Goal: Information Seeking & Learning: Learn about a topic

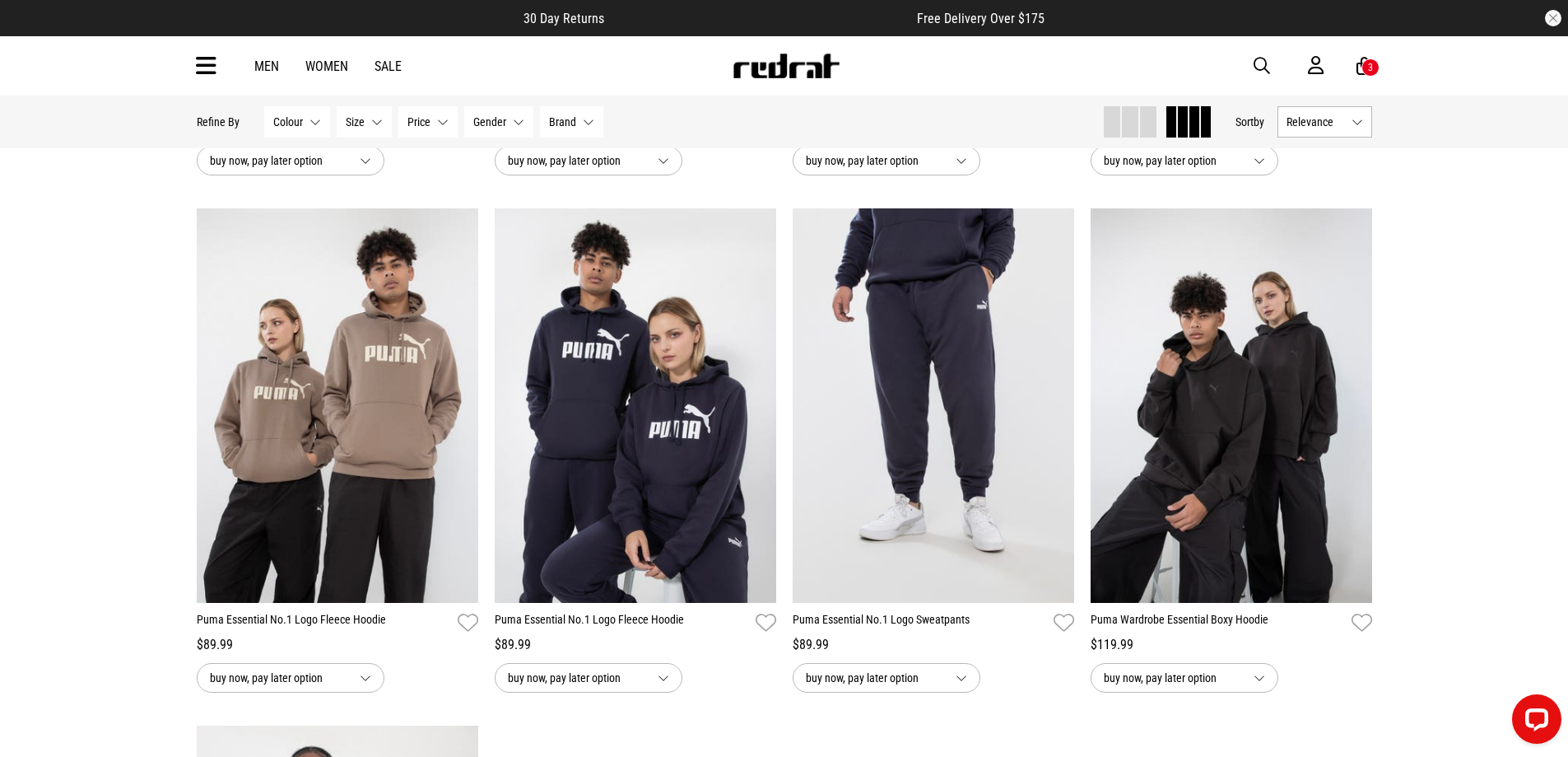
click at [790, 75] on img at bounding box center [786, 66] width 109 height 25
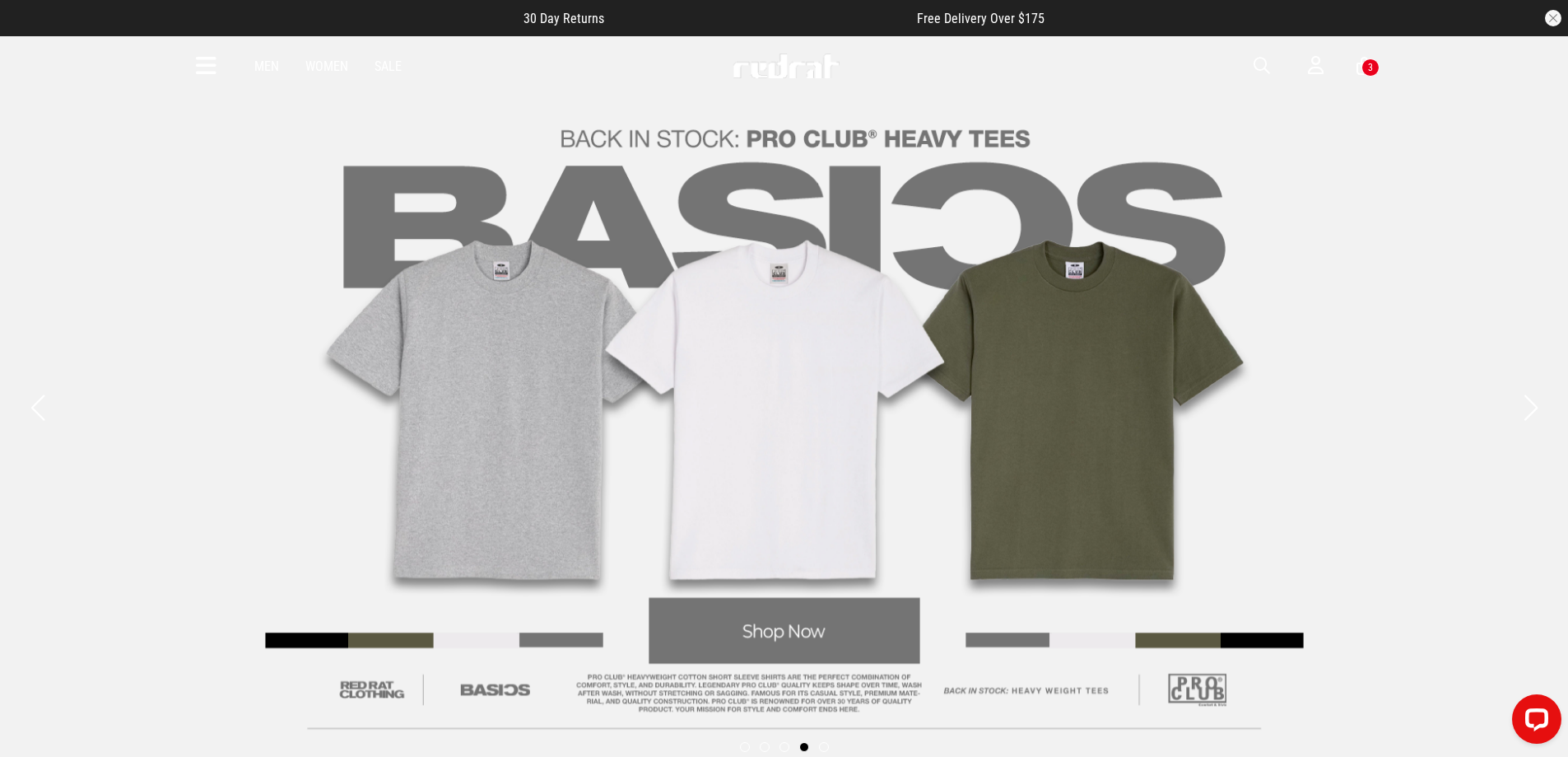
click at [781, 61] on img at bounding box center [786, 66] width 109 height 25
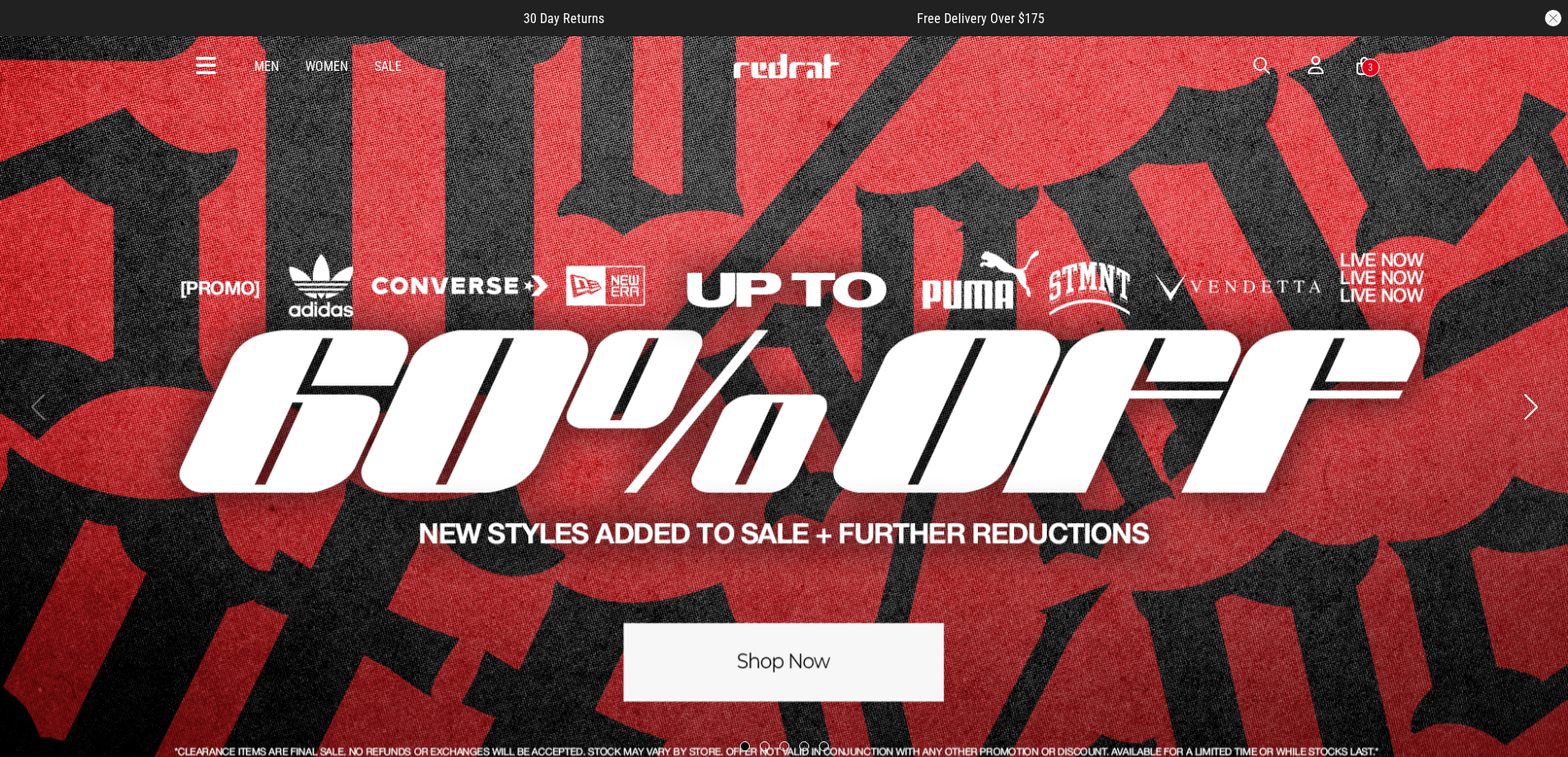
click at [1530, 407] on button "Next slide" at bounding box center [1531, 406] width 22 height 36
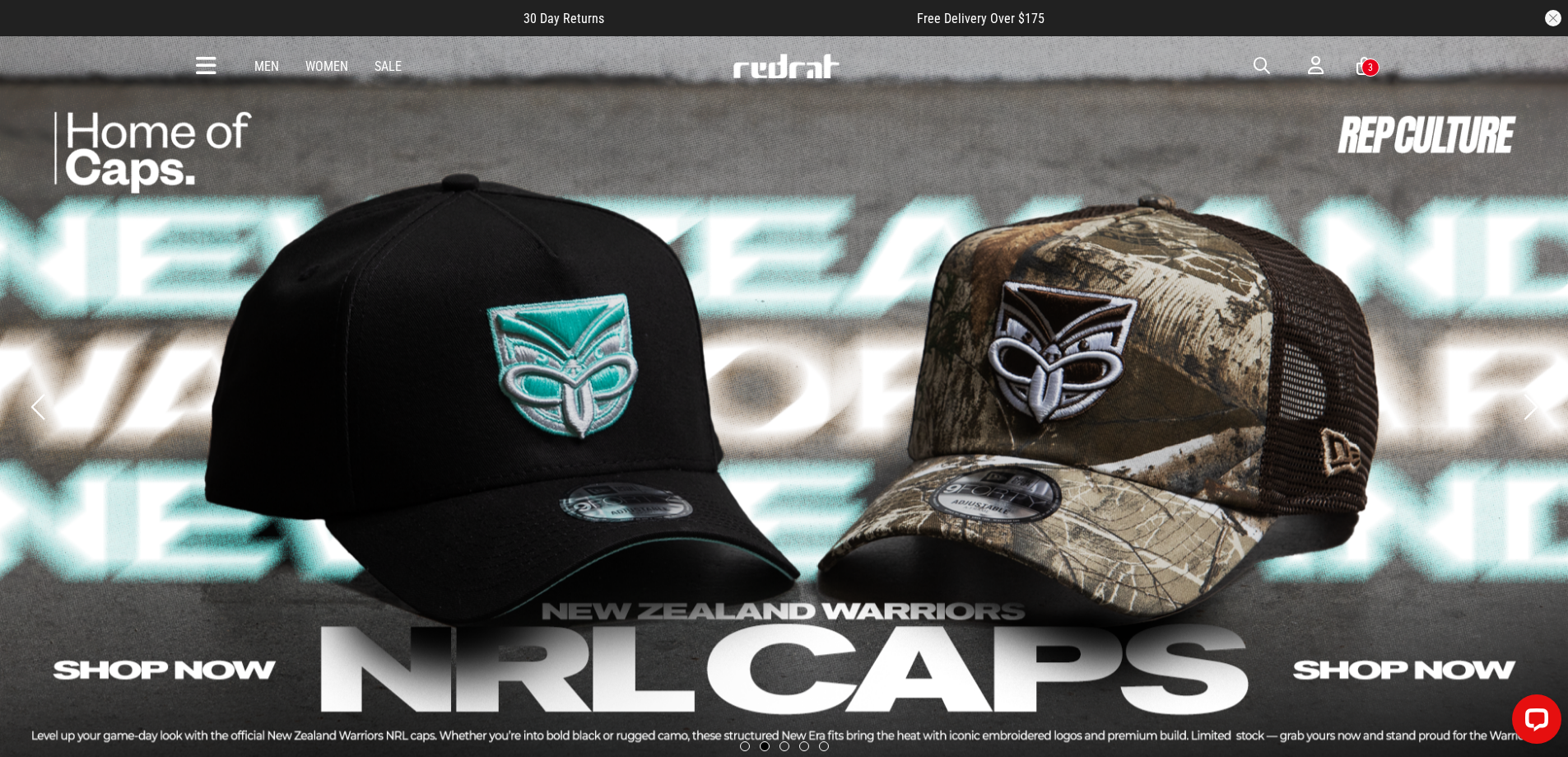
click at [1531, 407] on button "Next slide" at bounding box center [1531, 406] width 22 height 36
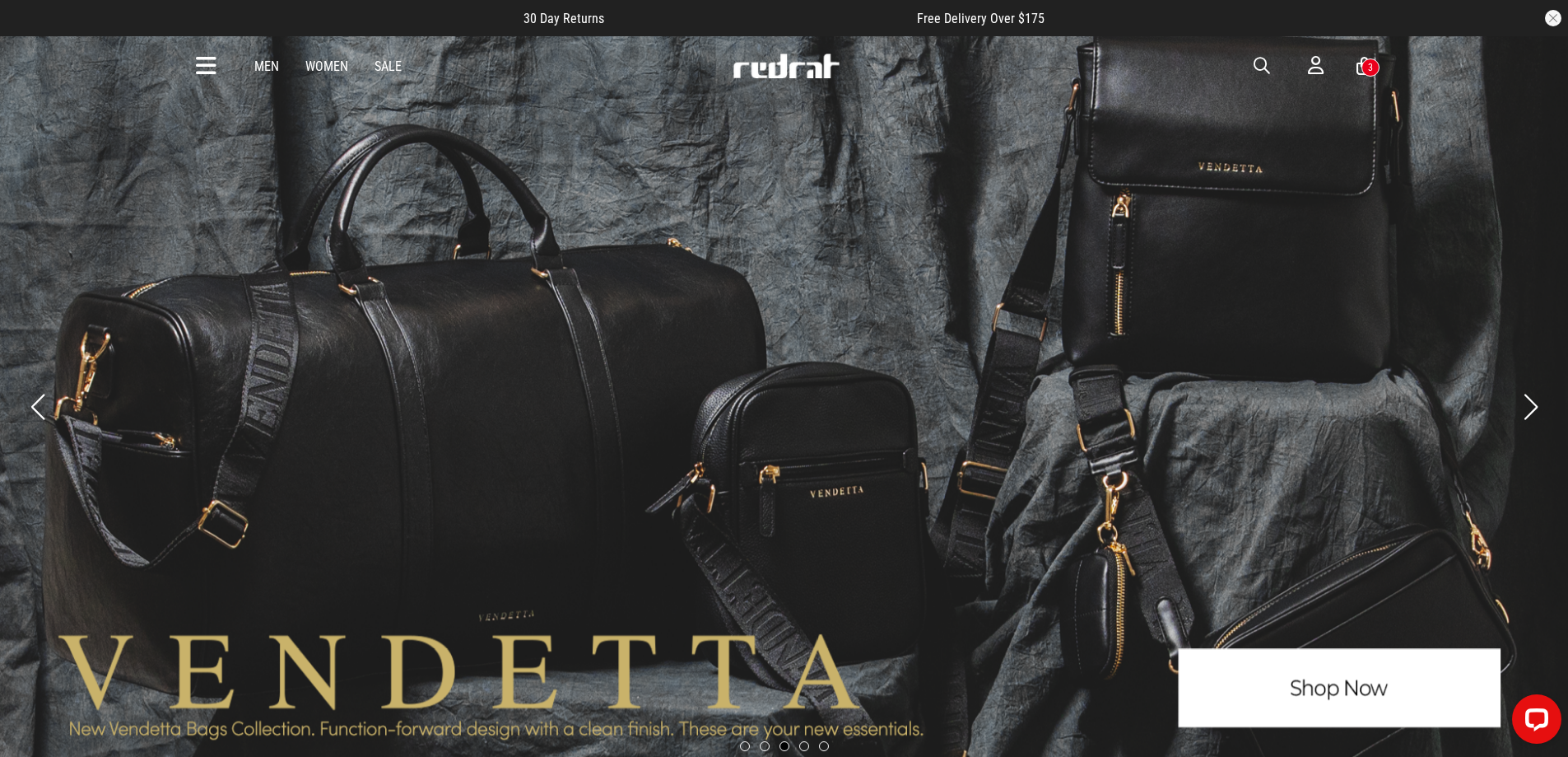
click at [1530, 409] on button "Next slide" at bounding box center [1531, 406] width 22 height 36
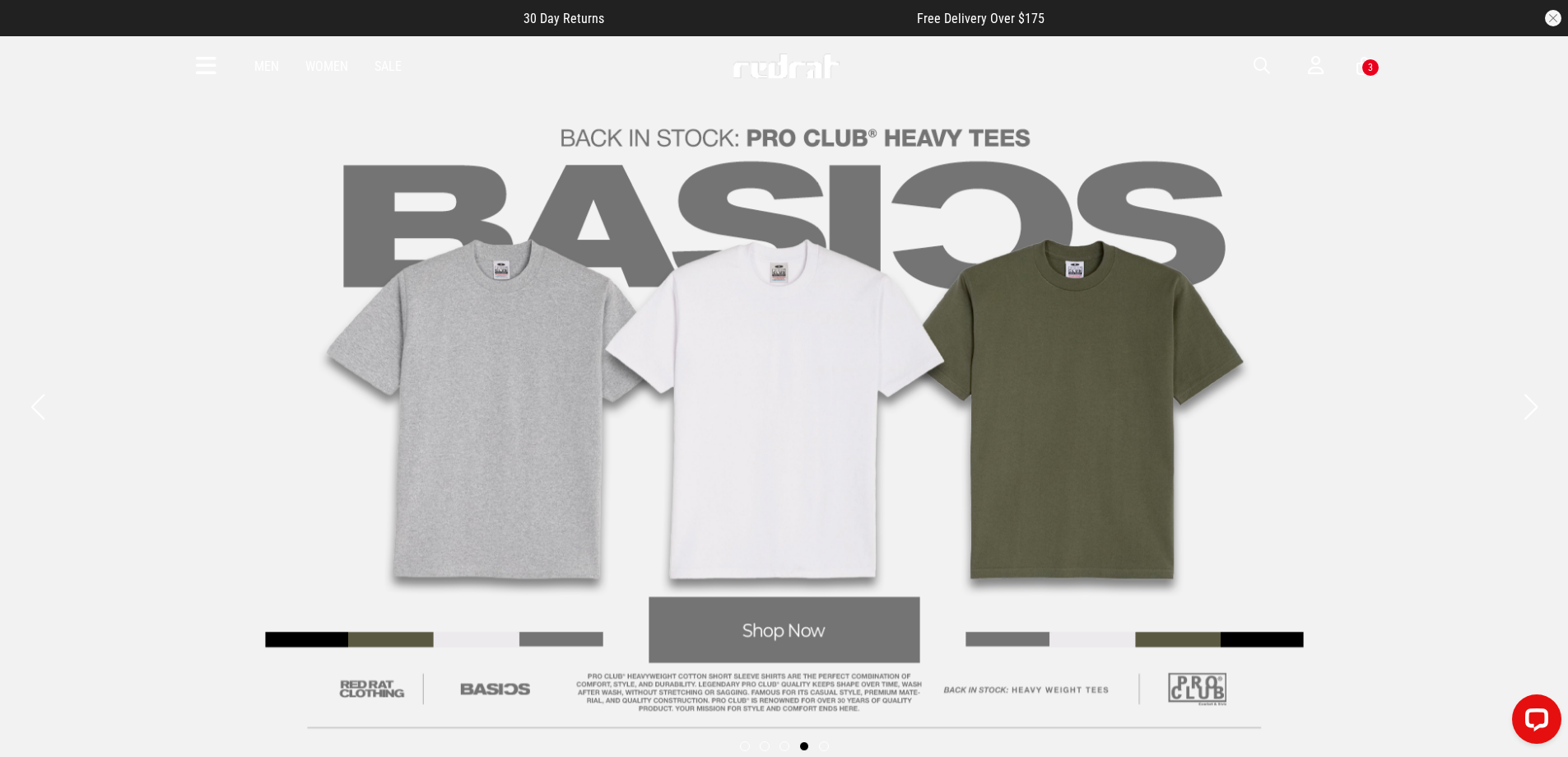
click at [1530, 408] on button "Next slide" at bounding box center [1531, 406] width 22 height 36
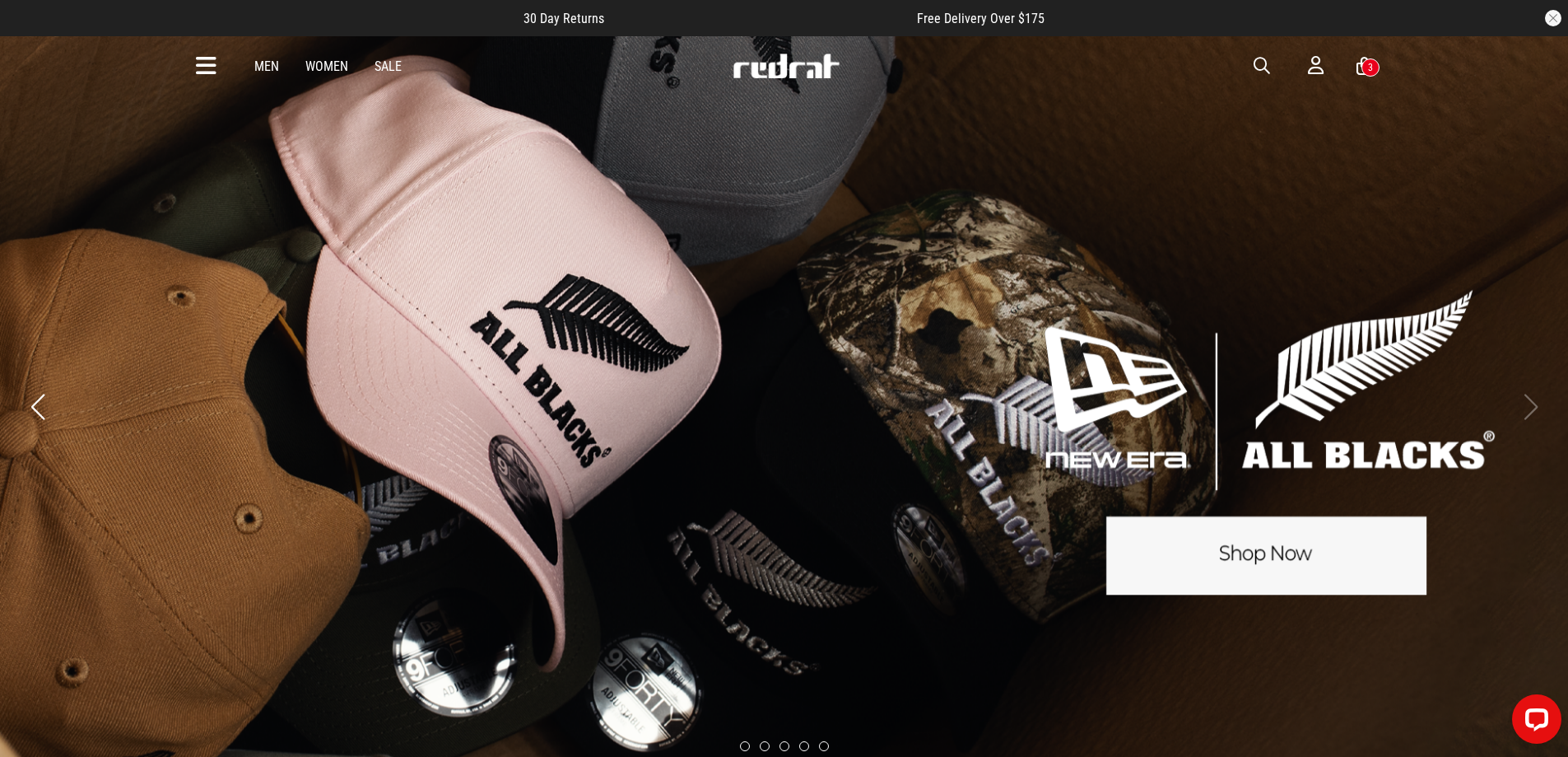
click at [212, 64] on icon at bounding box center [206, 66] width 21 height 27
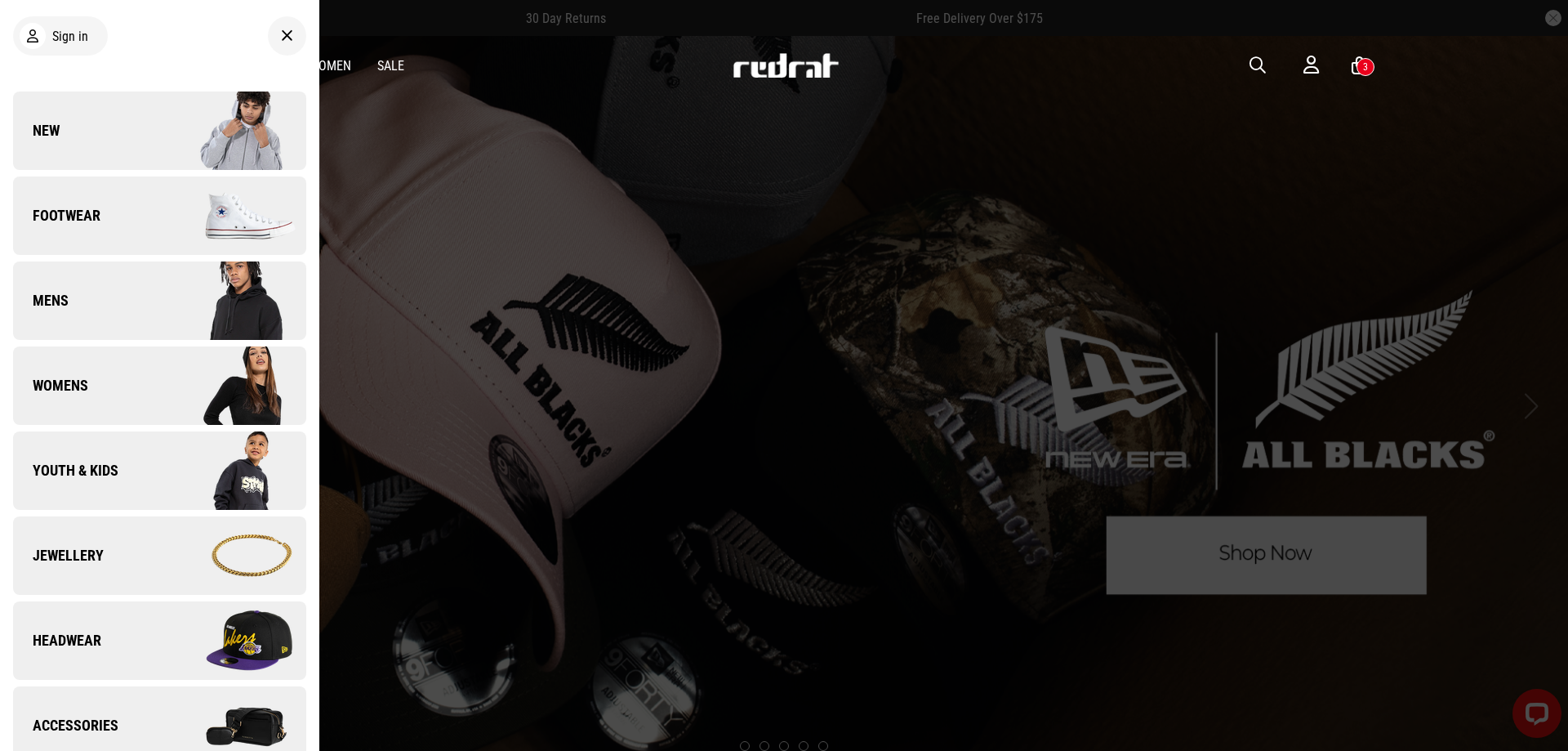
click at [137, 121] on link "New" at bounding box center [159, 130] width 293 height 78
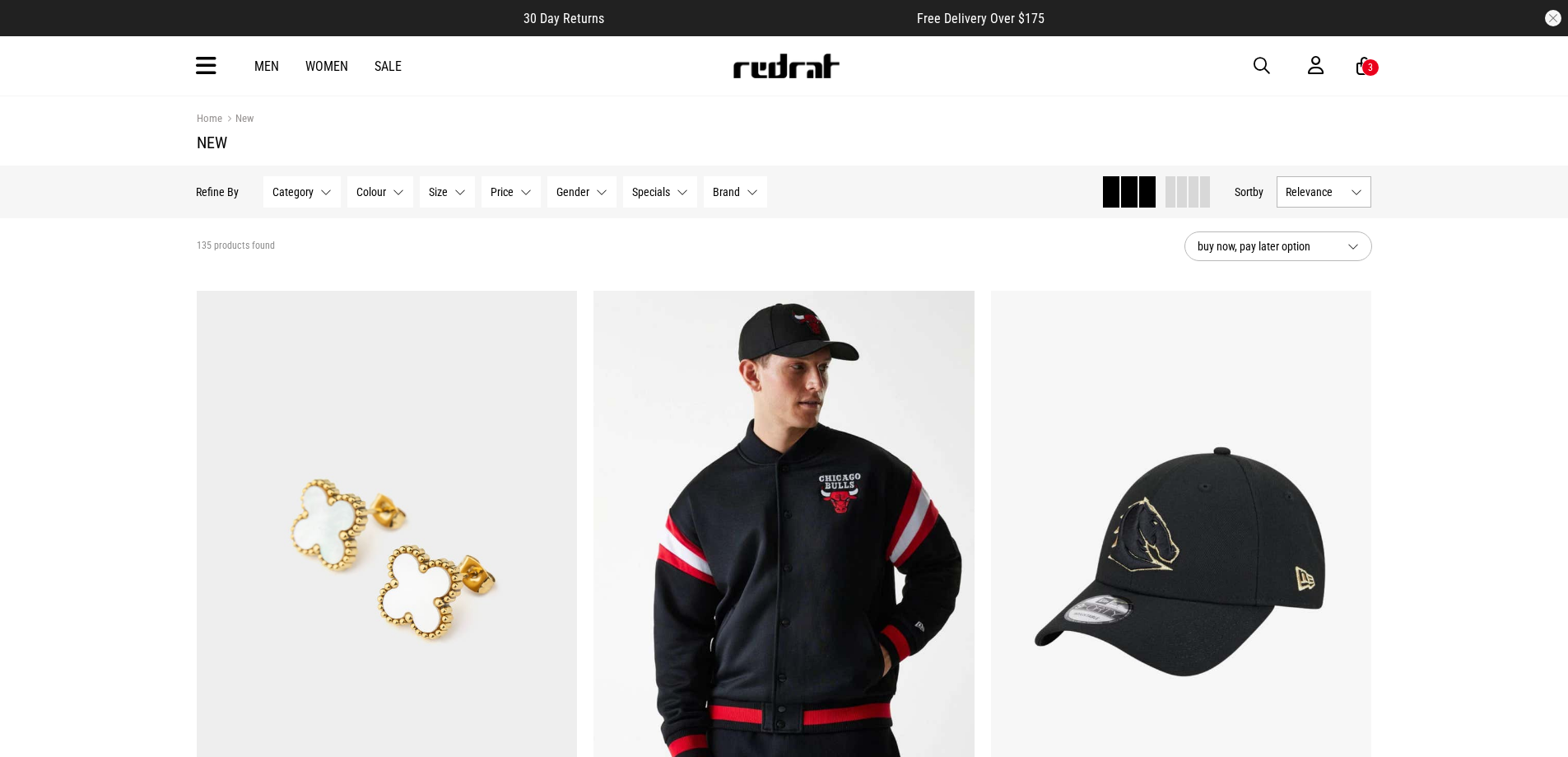
click at [1195, 202] on span at bounding box center [1194, 191] width 10 height 31
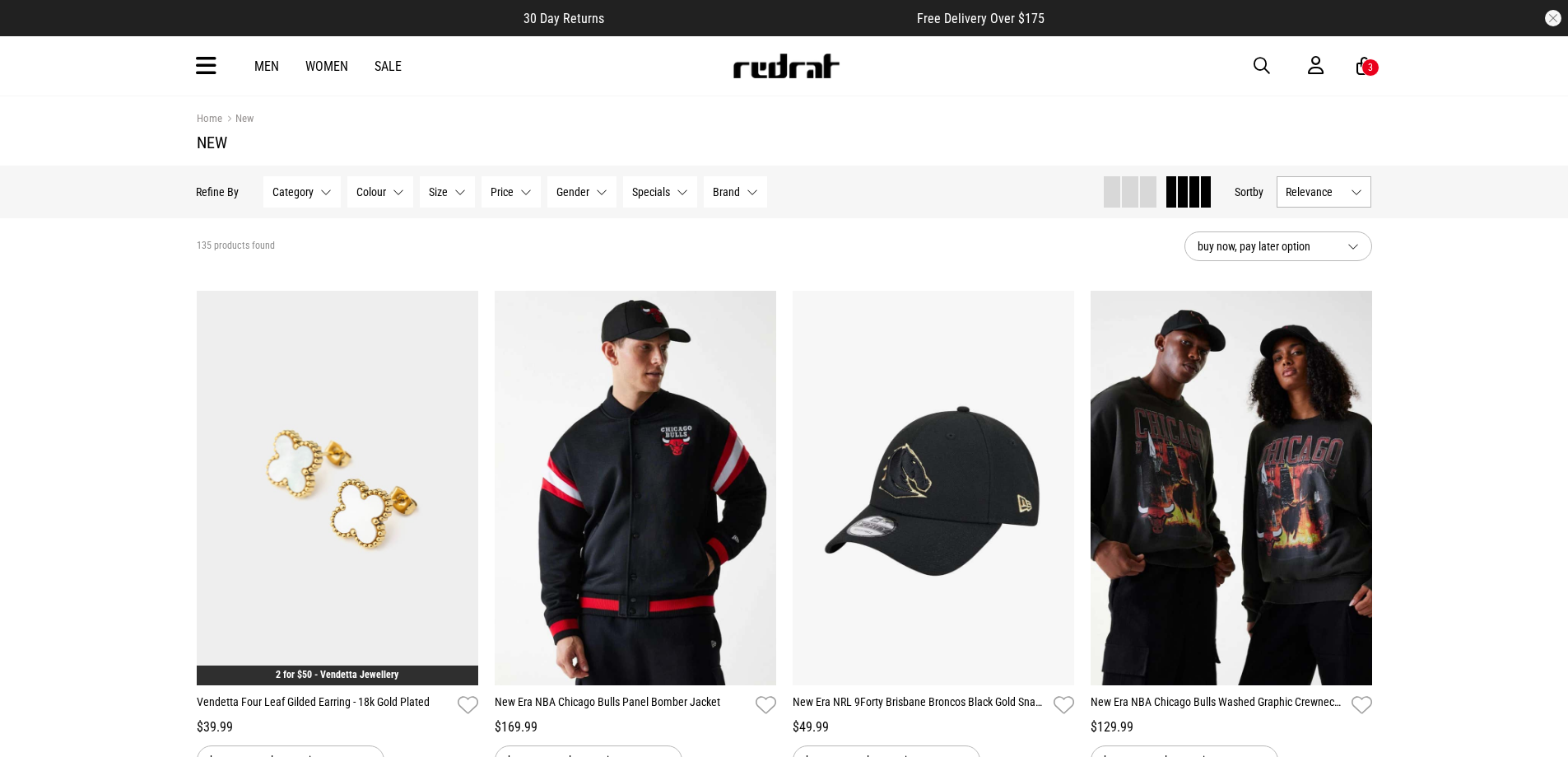
click at [1328, 189] on span "Relevance" at bounding box center [1315, 191] width 59 height 13
click at [1328, 217] on li "Newest" at bounding box center [1324, 223] width 93 height 30
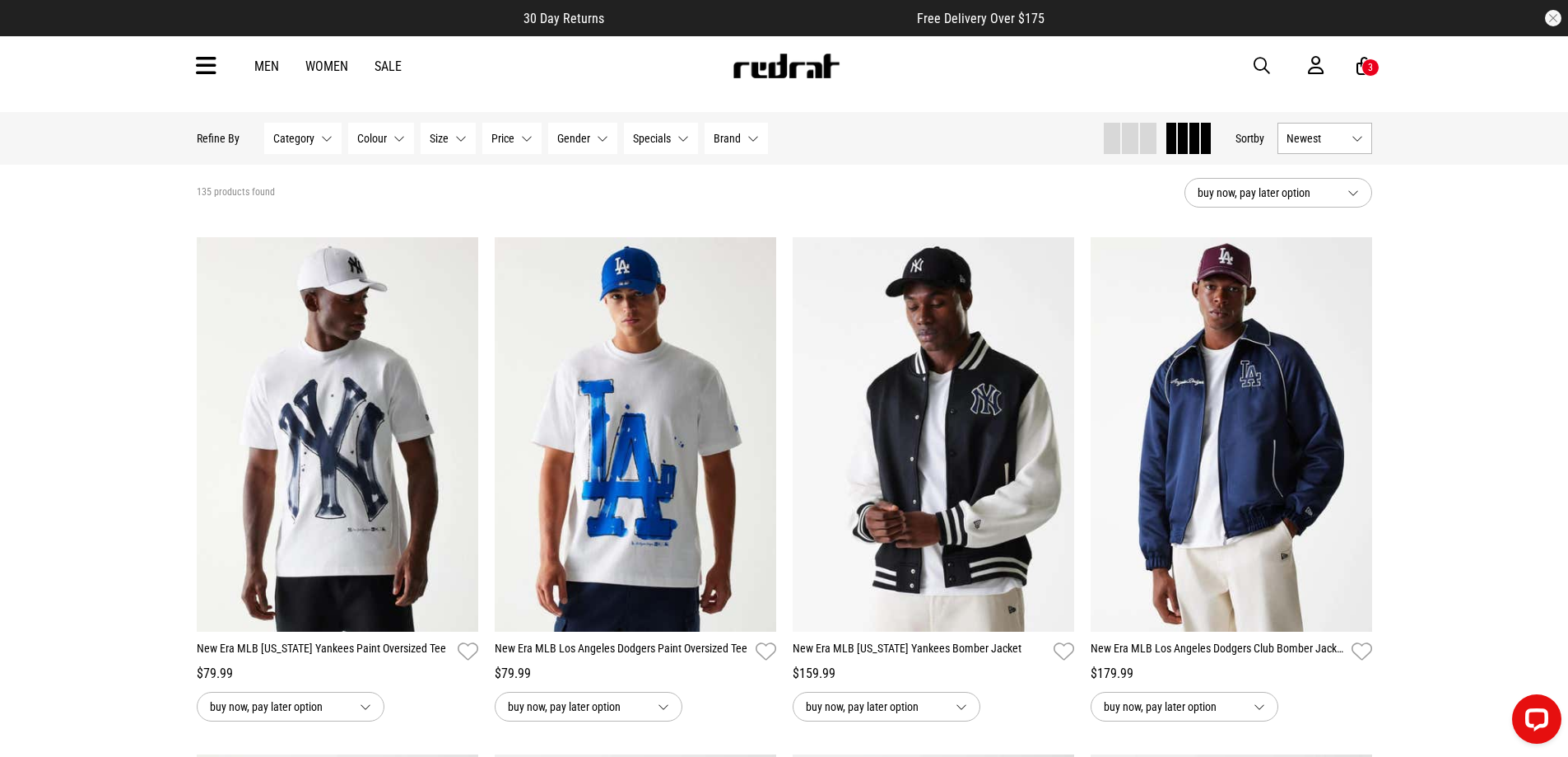
scroll to position [82, 0]
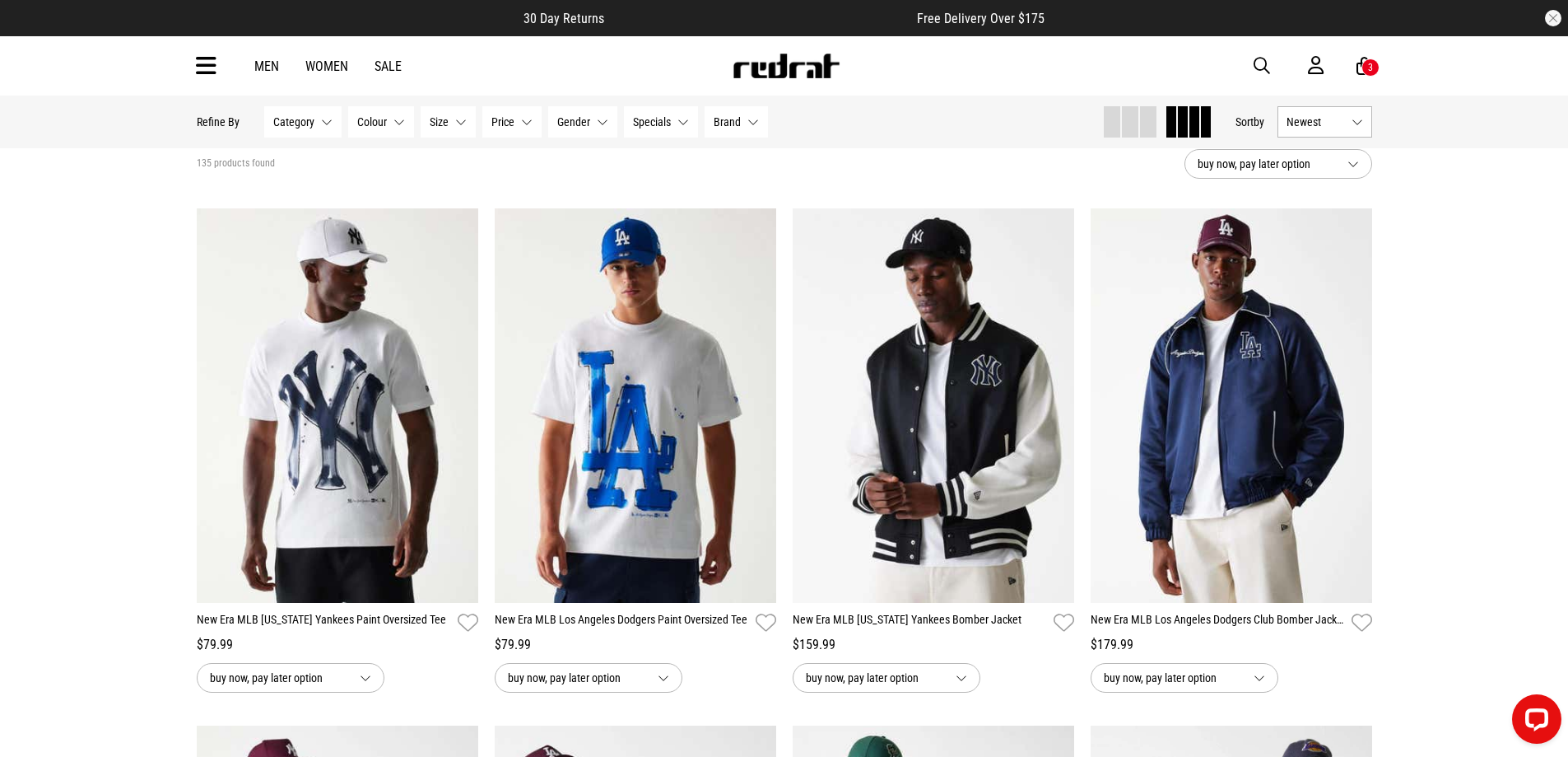
click at [1055, 395] on button "Next" at bounding box center [1056, 395] width 21 height 20
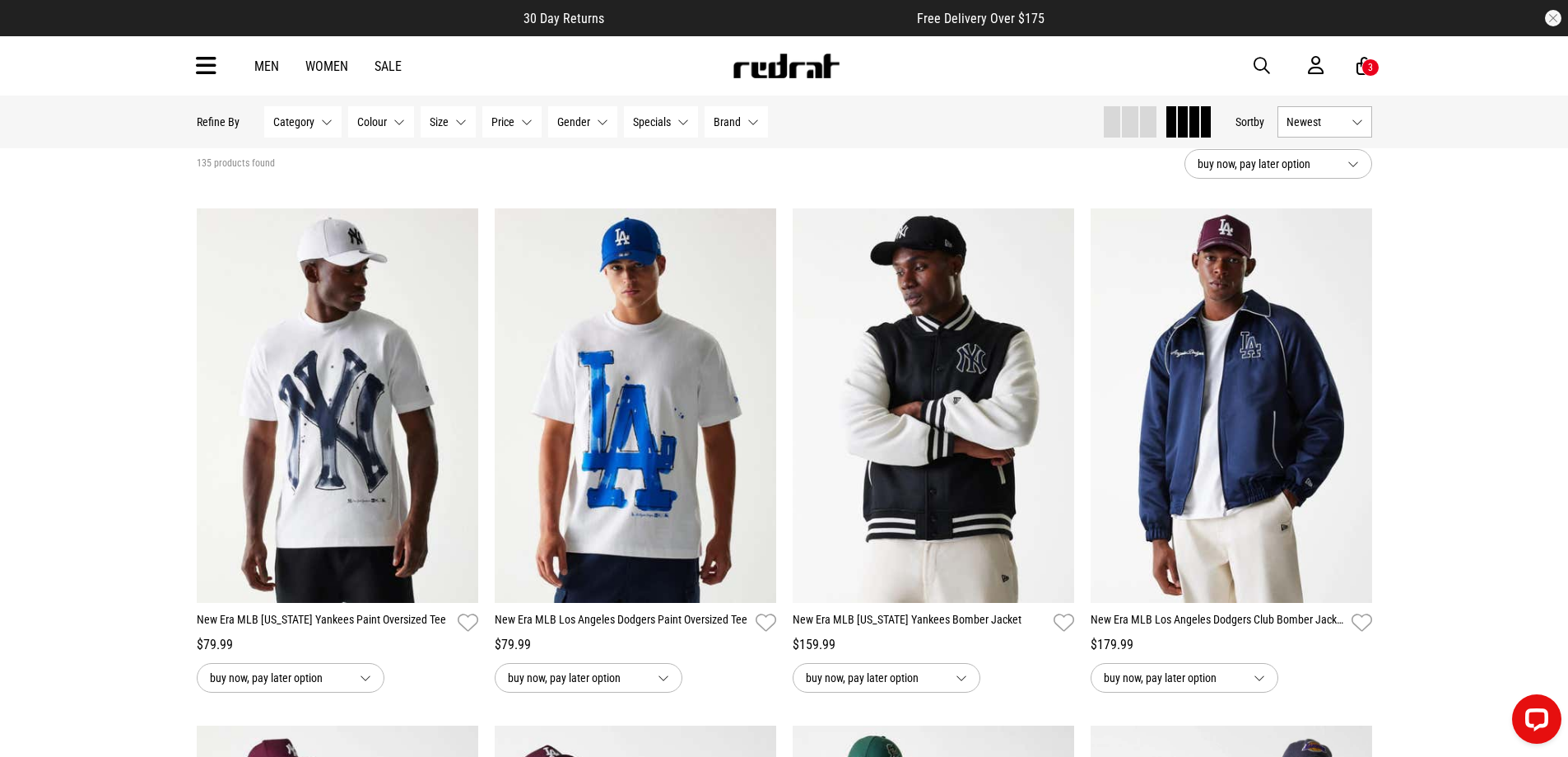
click at [1355, 395] on button "Next" at bounding box center [1353, 395] width 21 height 20
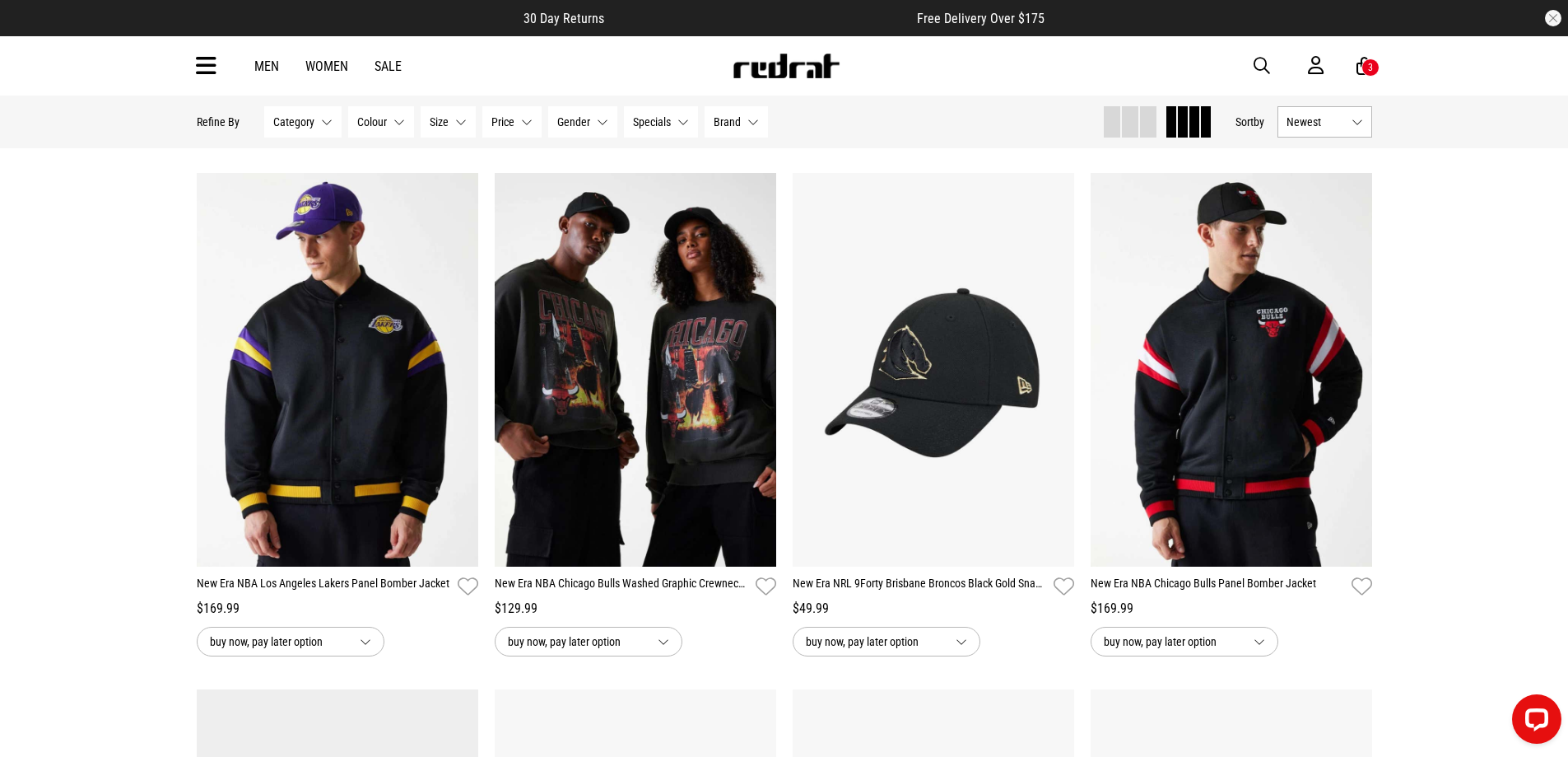
scroll to position [1152, 0]
click at [464, 364] on button "Next" at bounding box center [459, 360] width 21 height 20
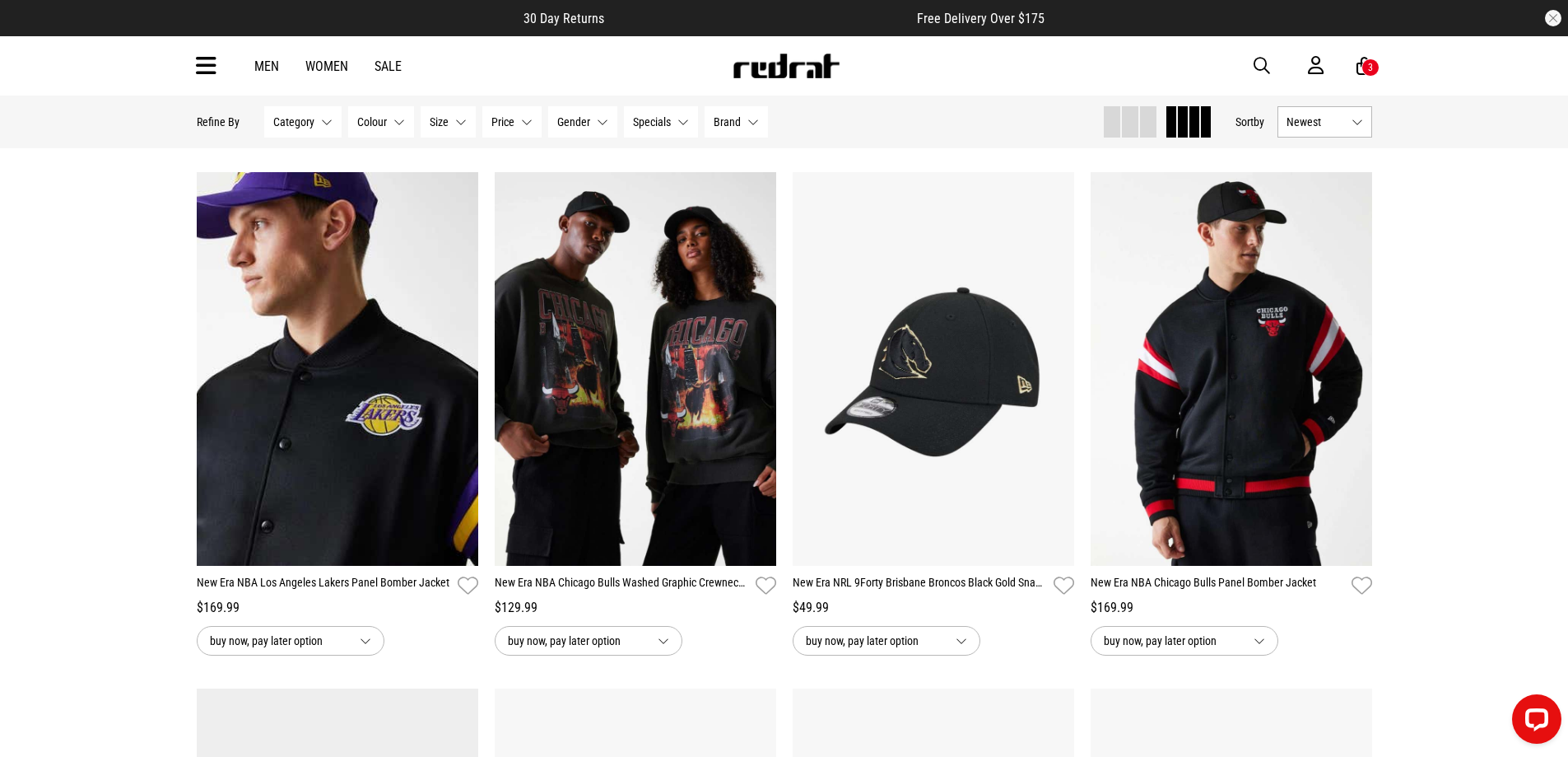
click at [464, 364] on button "Next" at bounding box center [459, 360] width 21 height 20
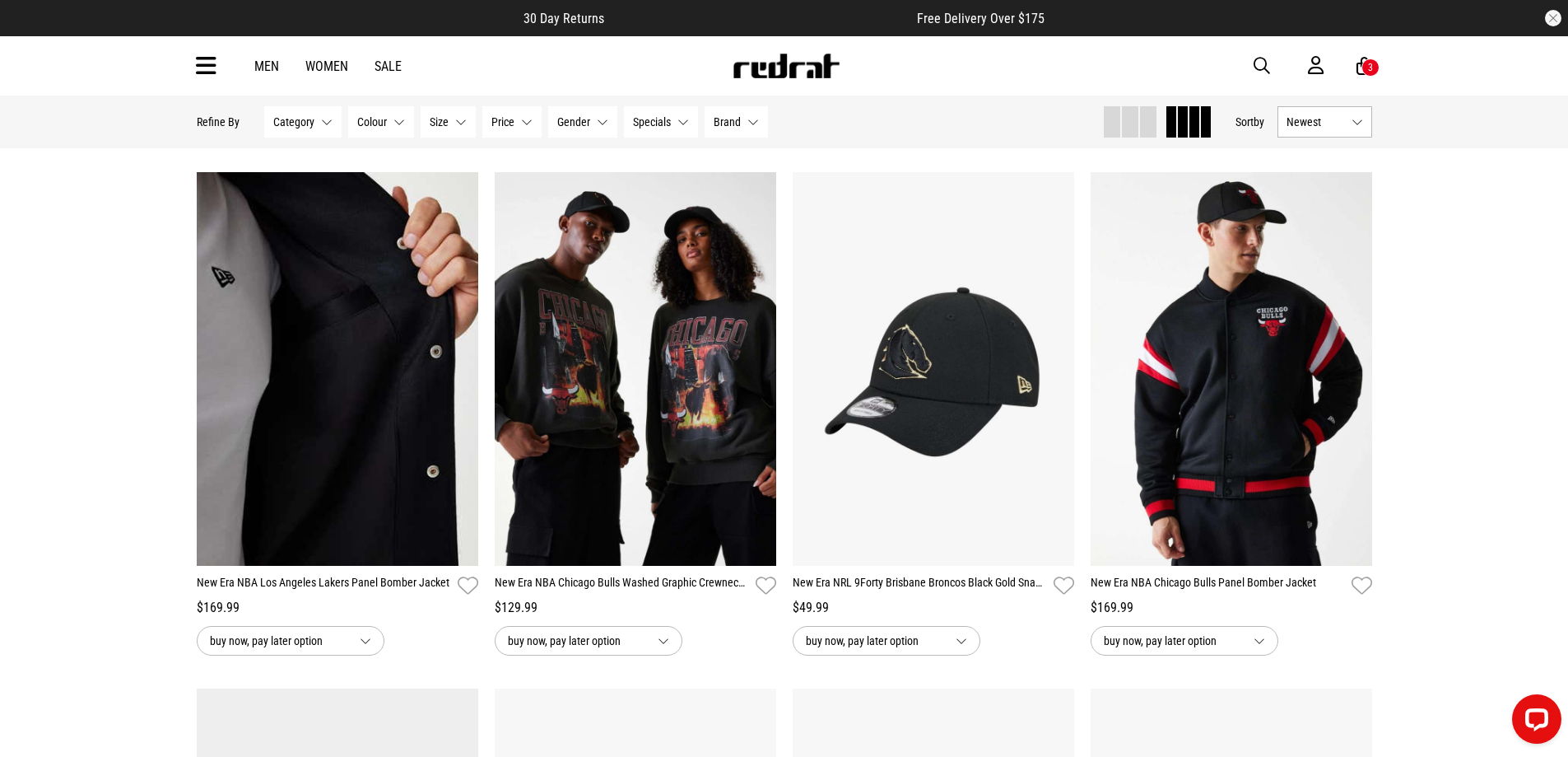
click at [461, 364] on button "Next" at bounding box center [459, 360] width 21 height 20
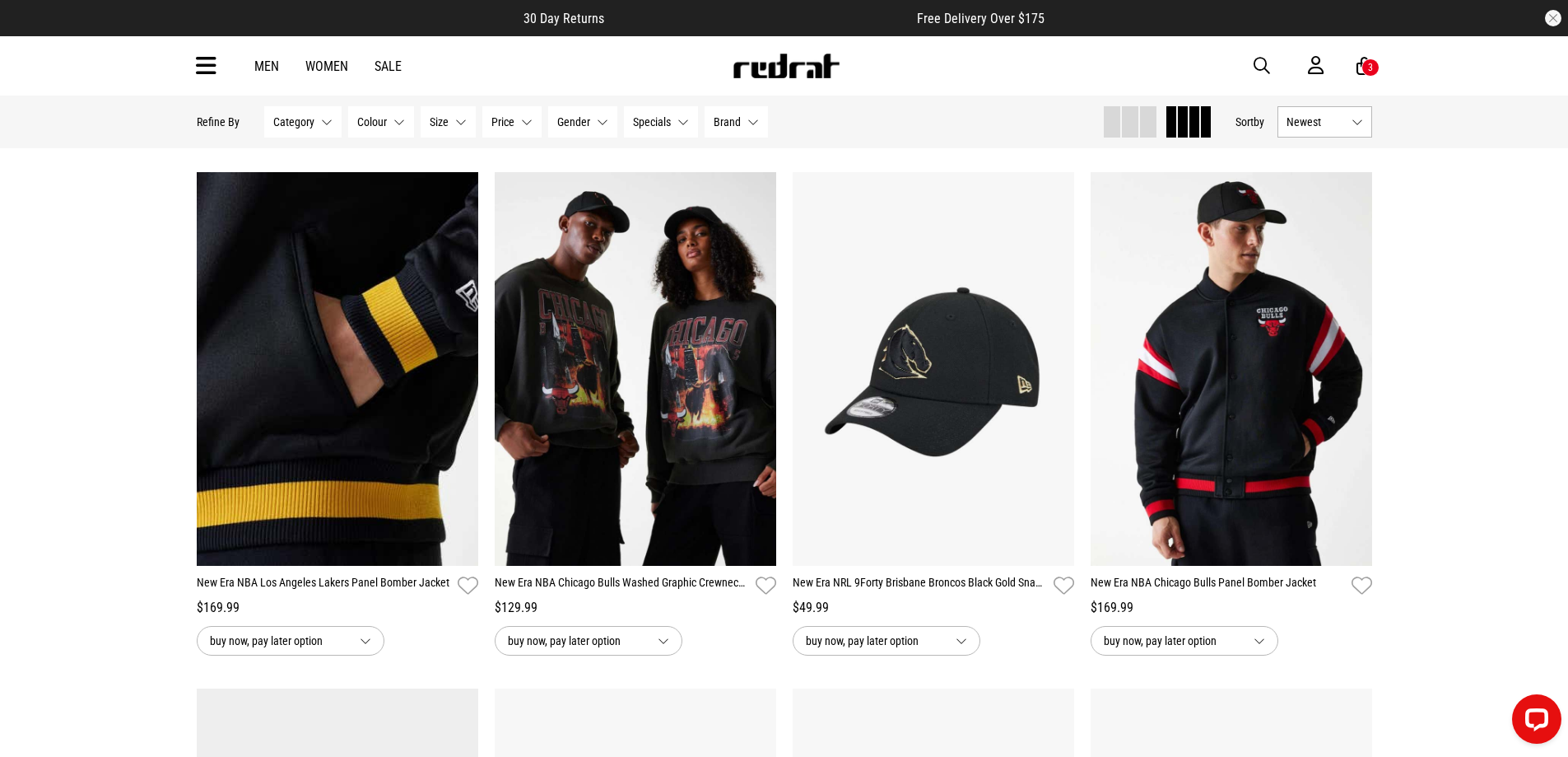
click at [458, 364] on button "Next" at bounding box center [459, 360] width 21 height 20
click at [1057, 361] on button "Next" at bounding box center [1056, 360] width 21 height 20
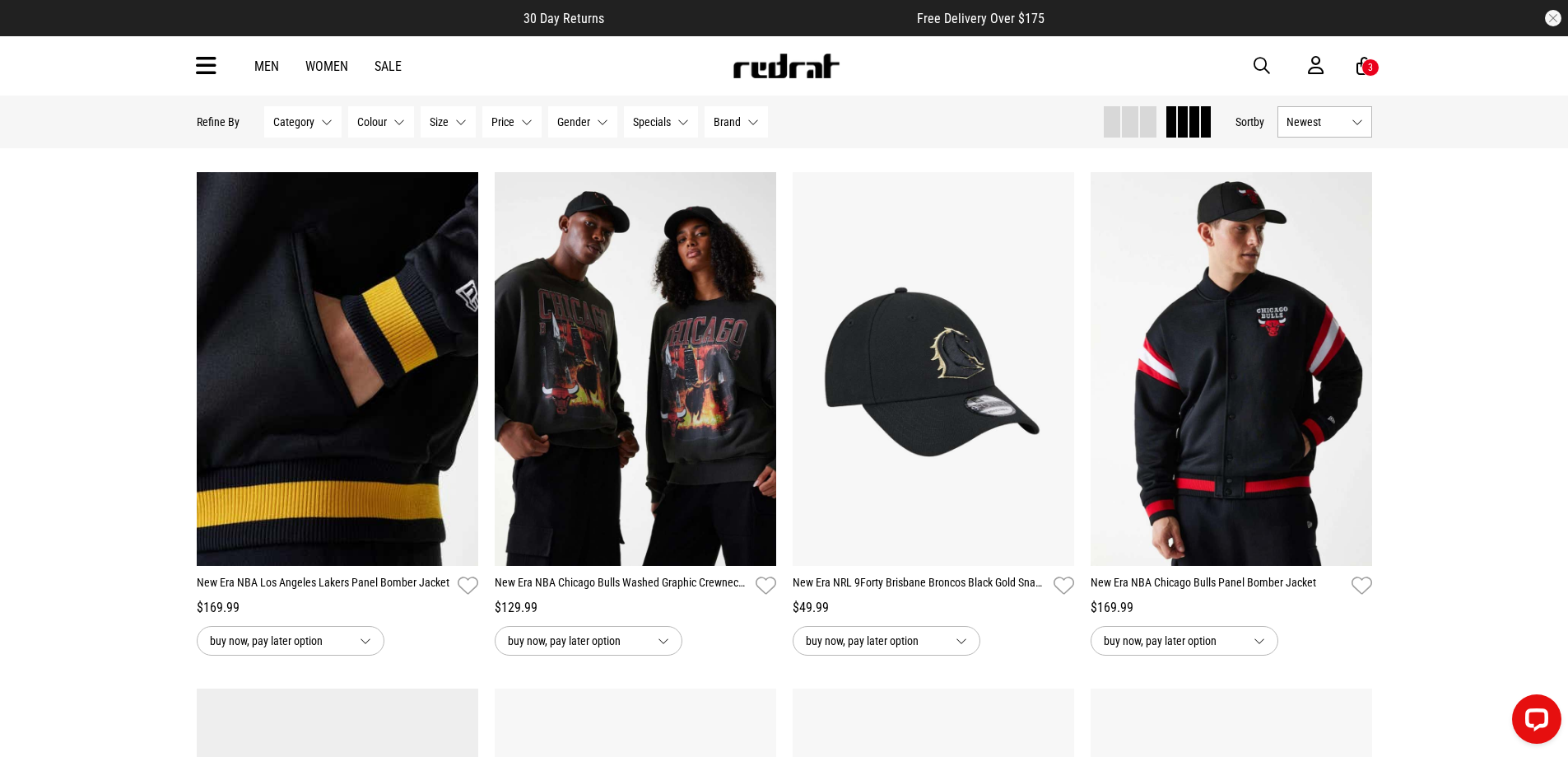
click at [1057, 361] on button "Next" at bounding box center [1056, 360] width 21 height 20
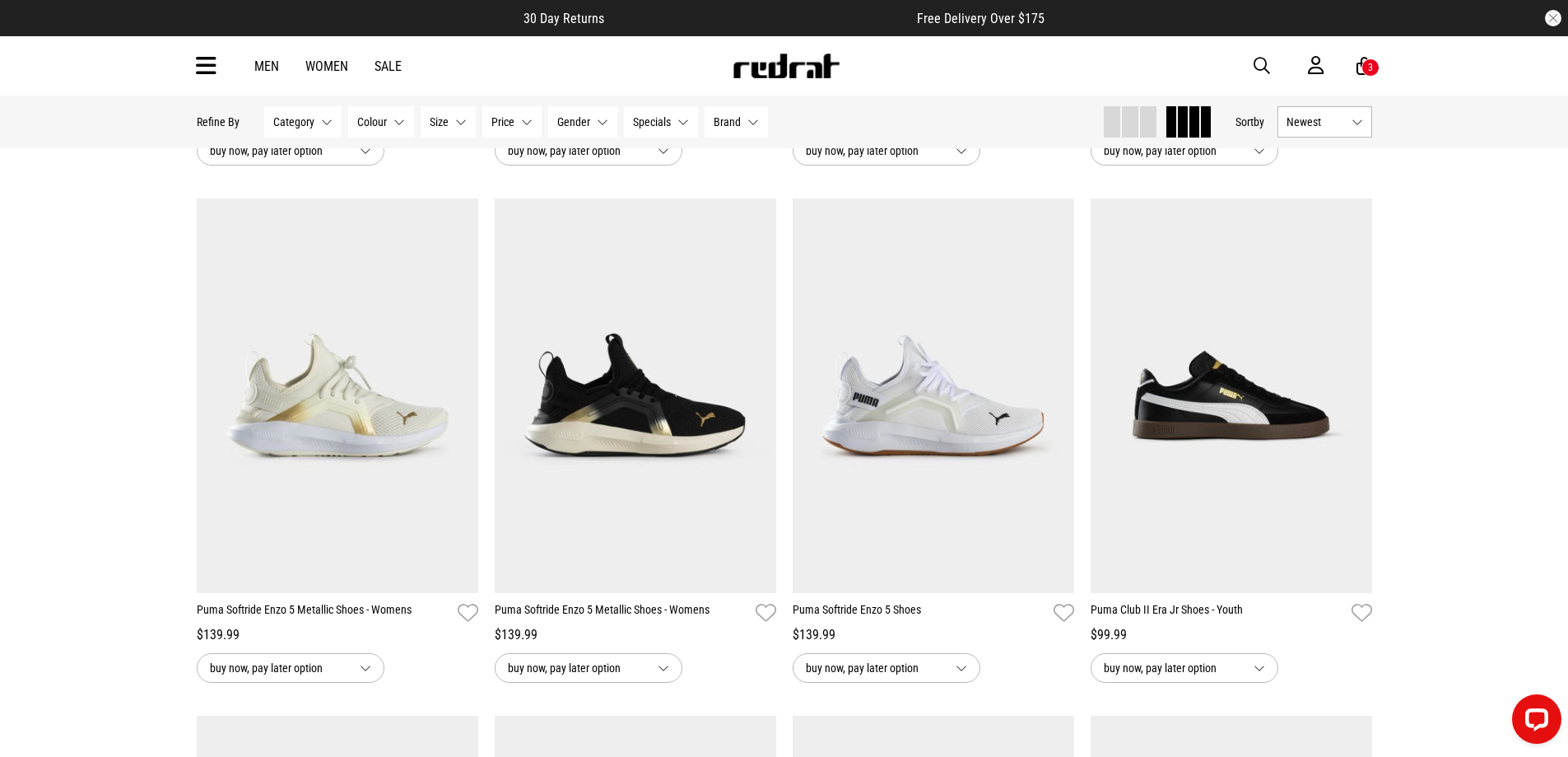
scroll to position [2305, 0]
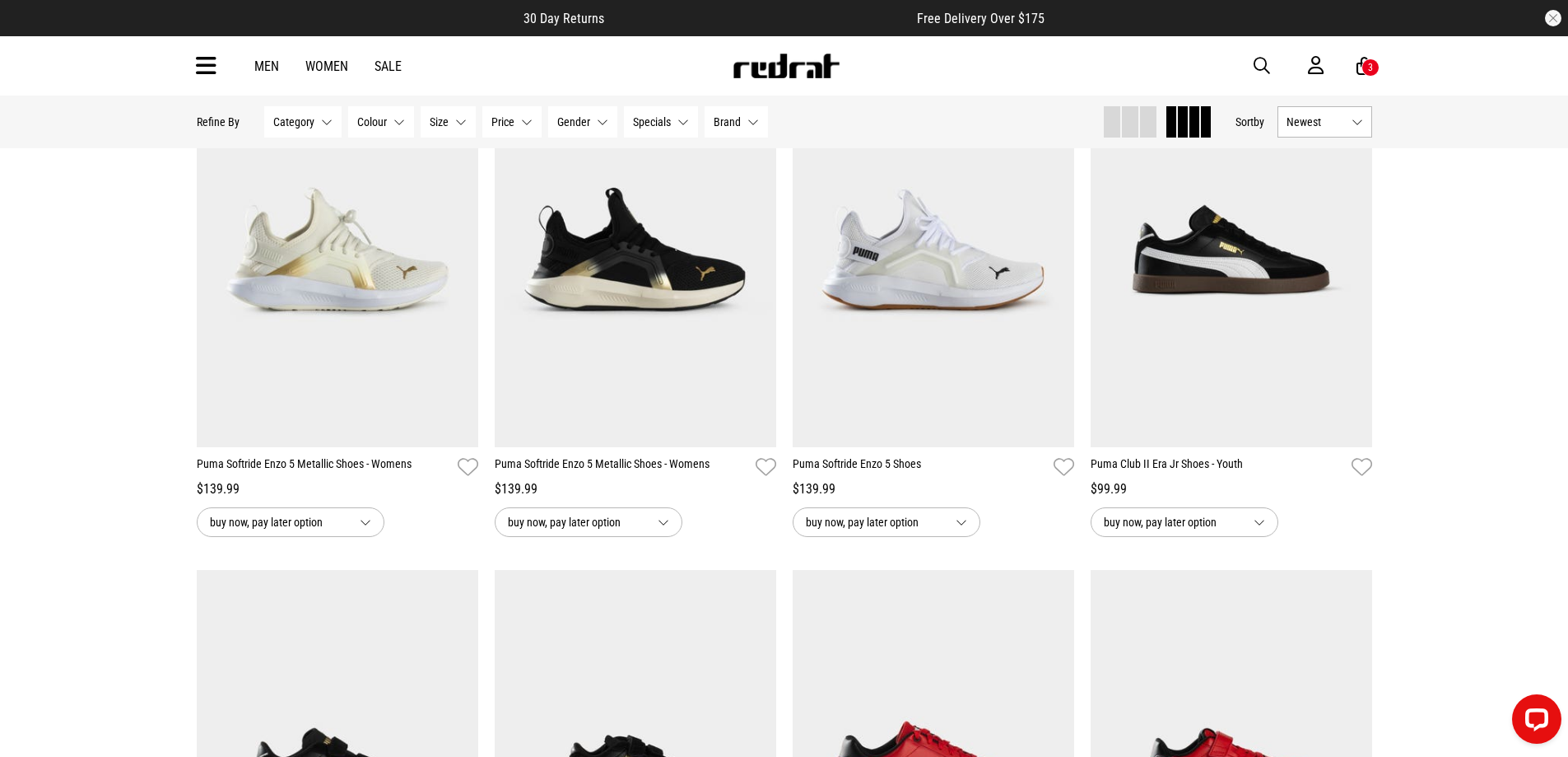
click at [462, 247] on button "Next" at bounding box center [459, 241] width 21 height 20
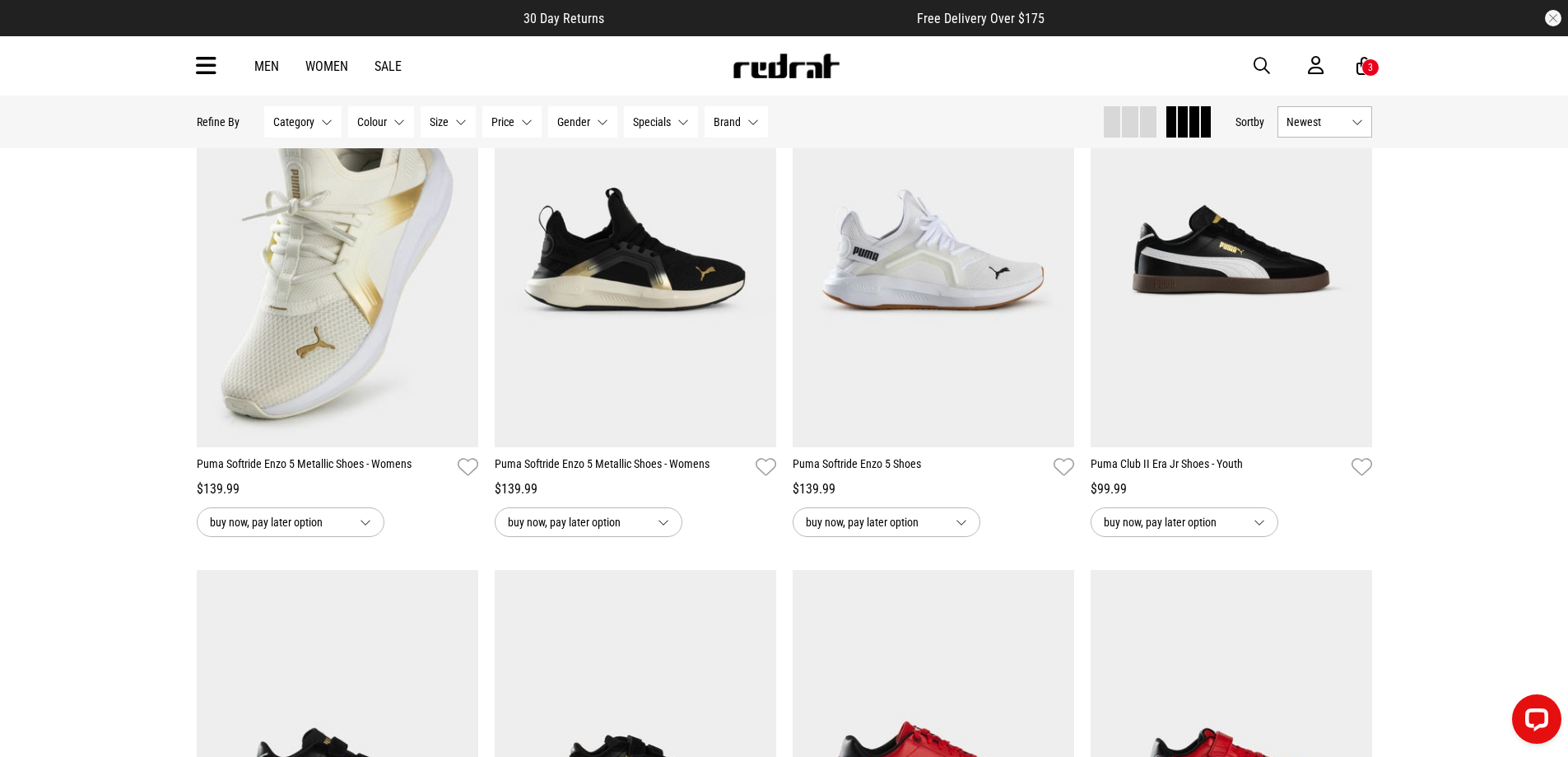
click at [756, 245] on button "Next" at bounding box center [757, 241] width 21 height 20
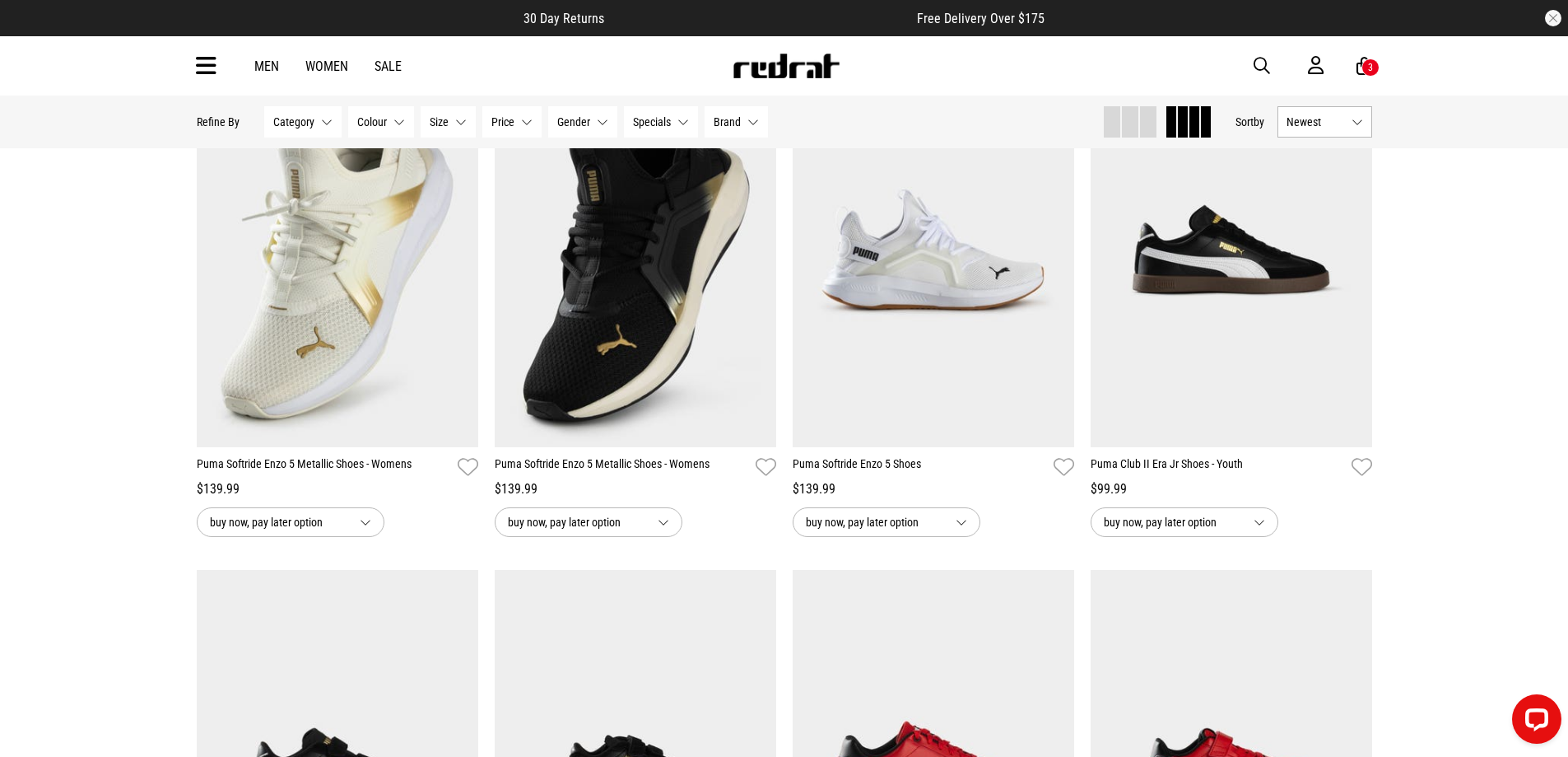
click at [1064, 247] on button "Next" at bounding box center [1056, 241] width 21 height 20
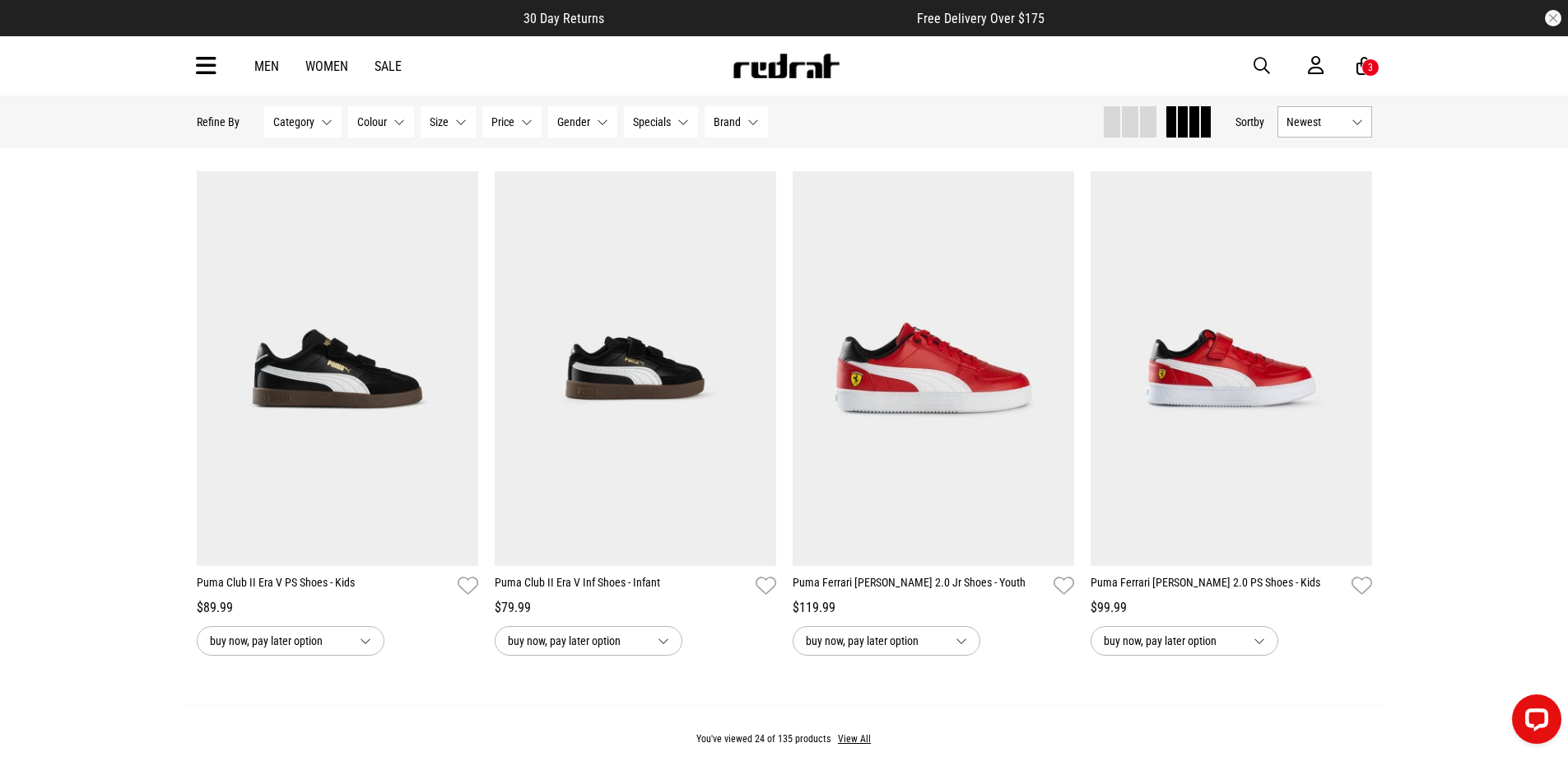
scroll to position [2799, 0]
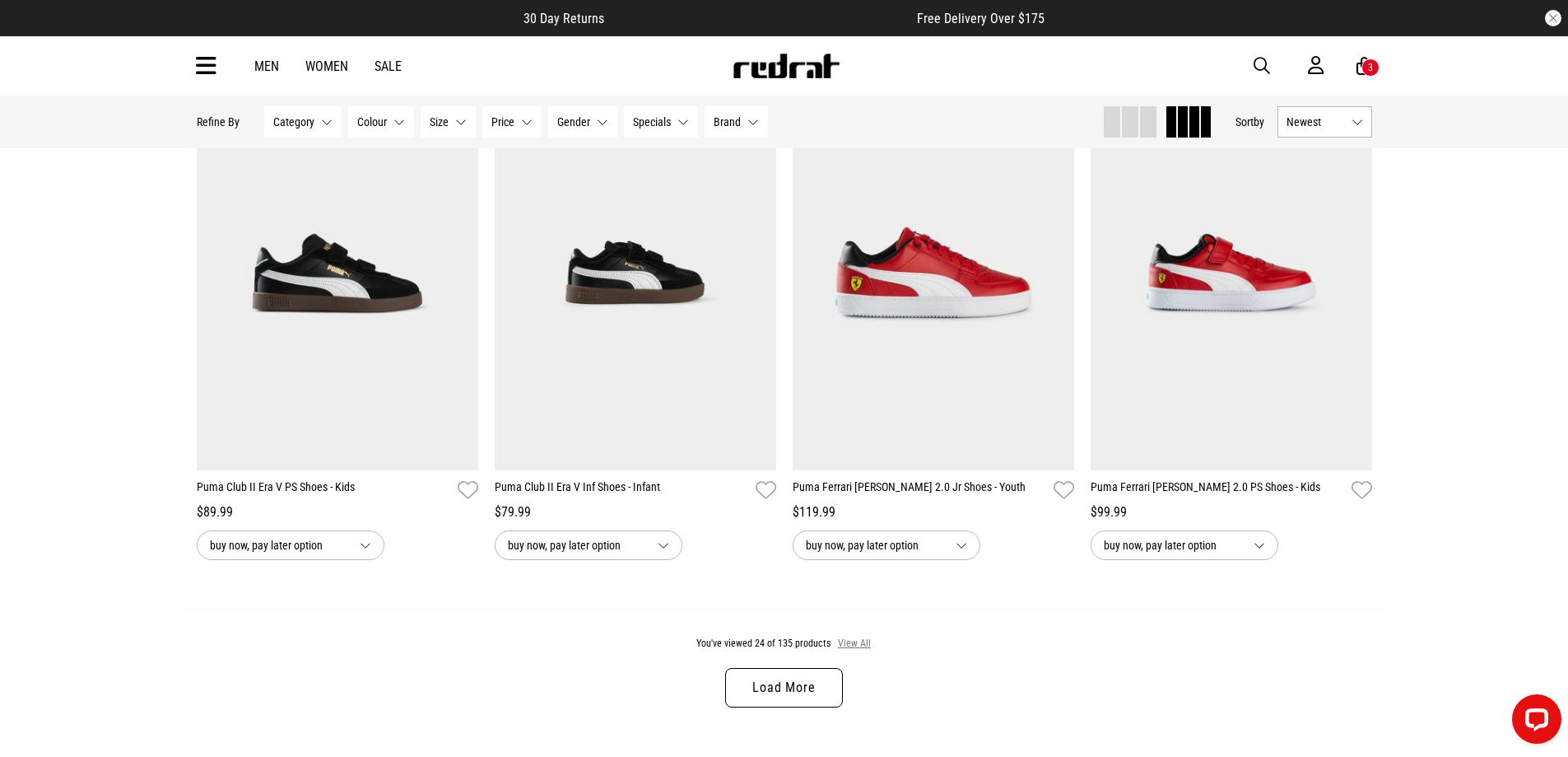
click at [859, 650] on button "View All" at bounding box center [854, 643] width 35 height 15
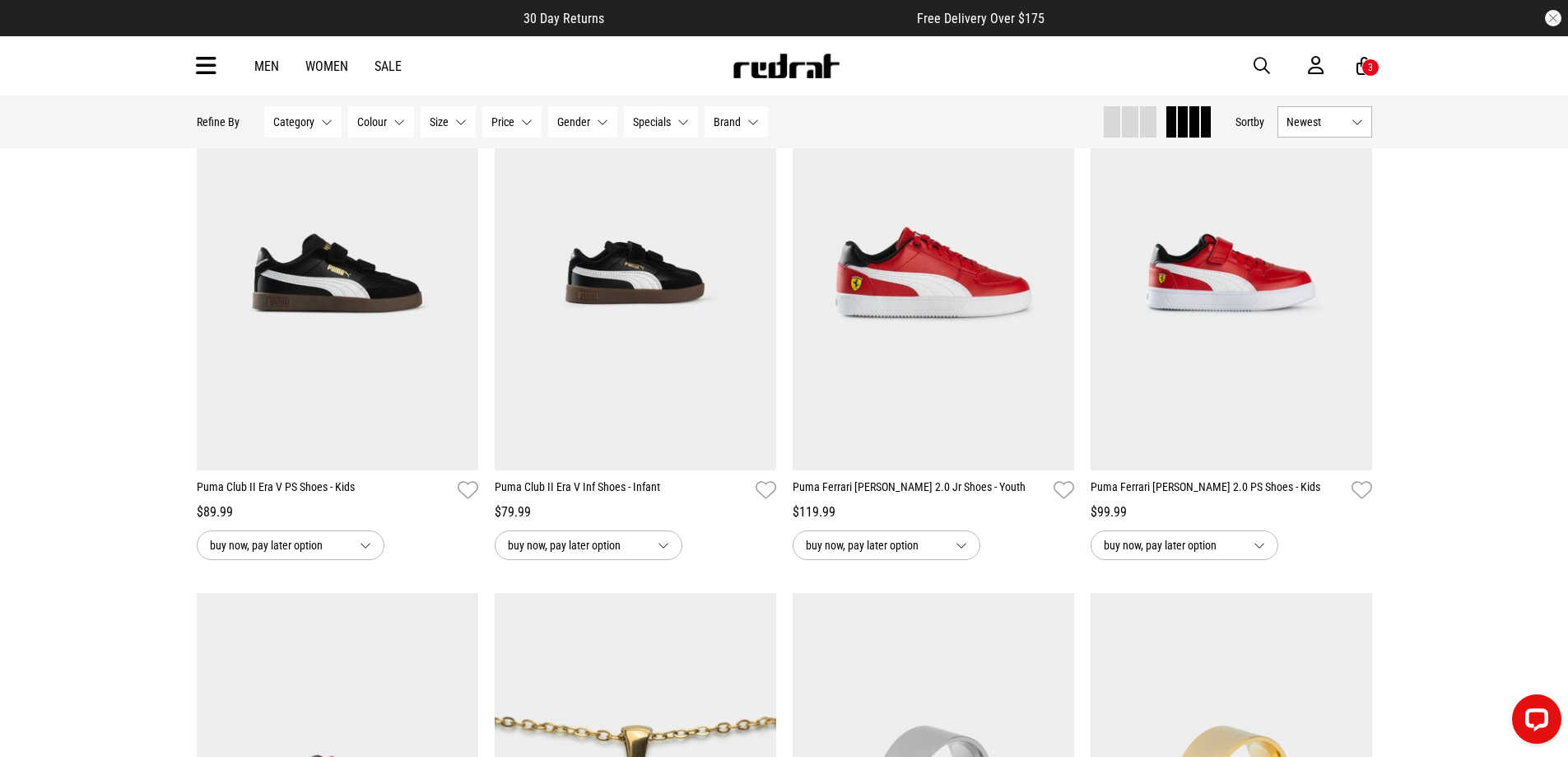
click at [759, 122] on button "Brand None selected" at bounding box center [736, 121] width 63 height 31
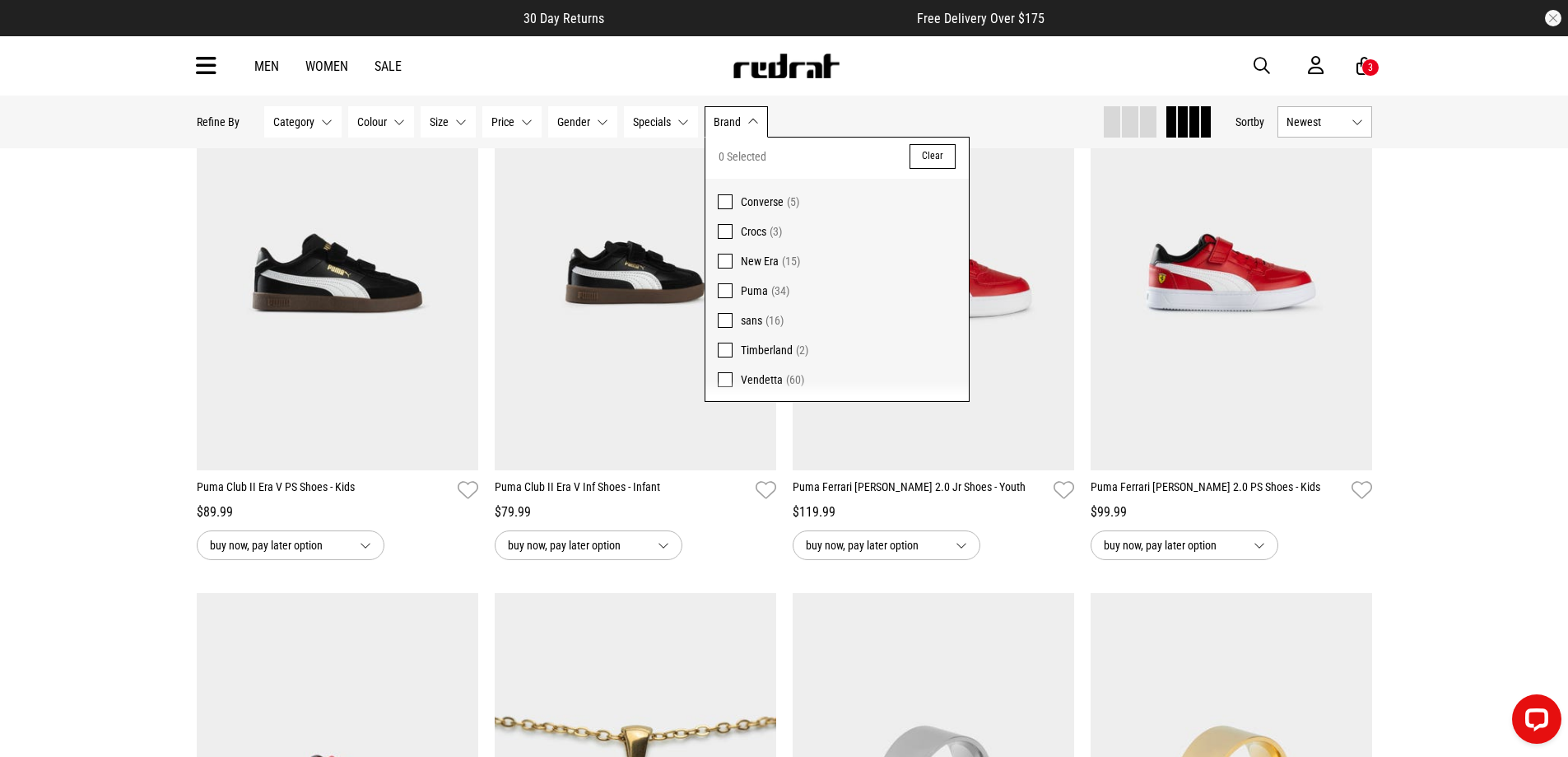
scroll to position [4, 0]
click at [727, 376] on span at bounding box center [725, 378] width 15 height 15
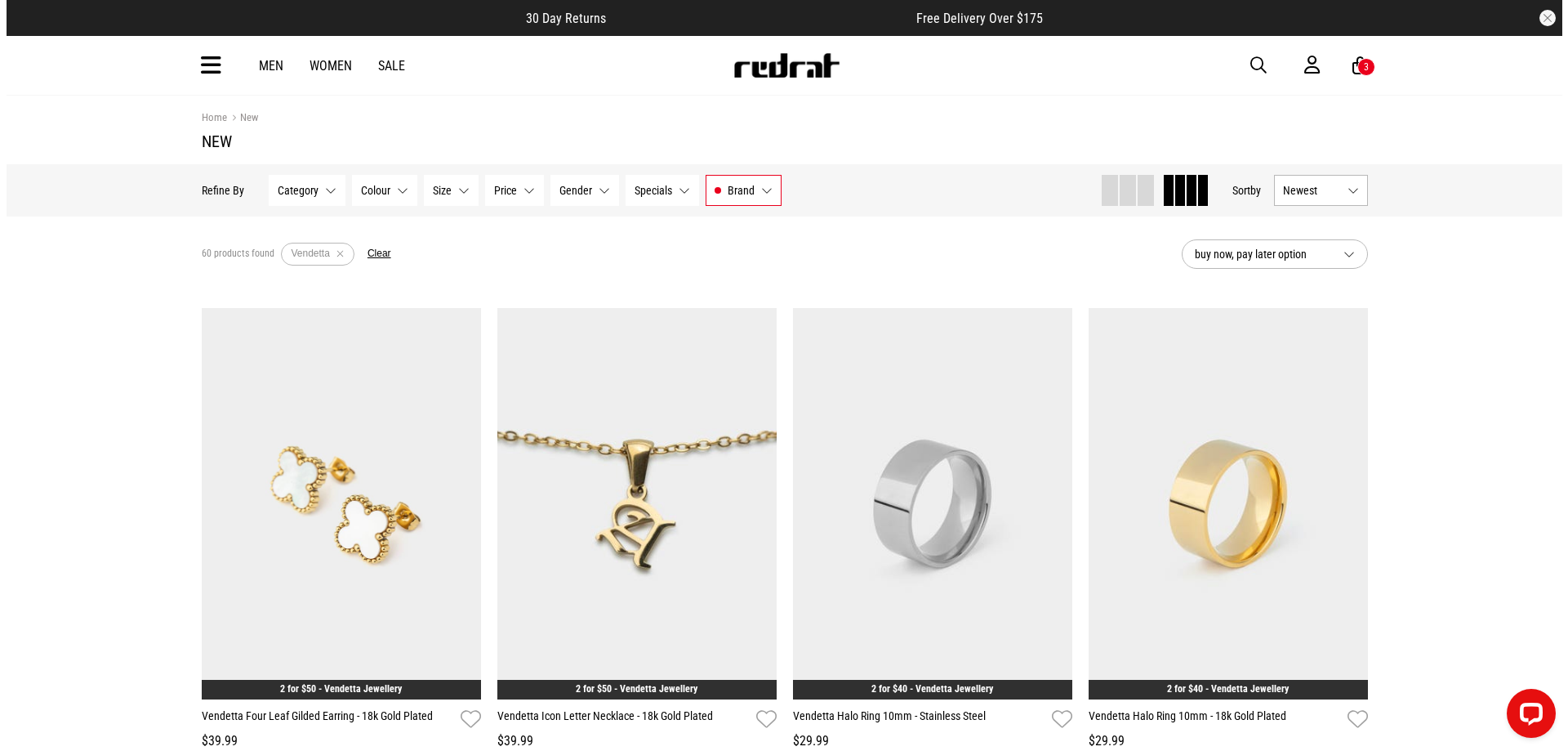
scroll to position [163, 0]
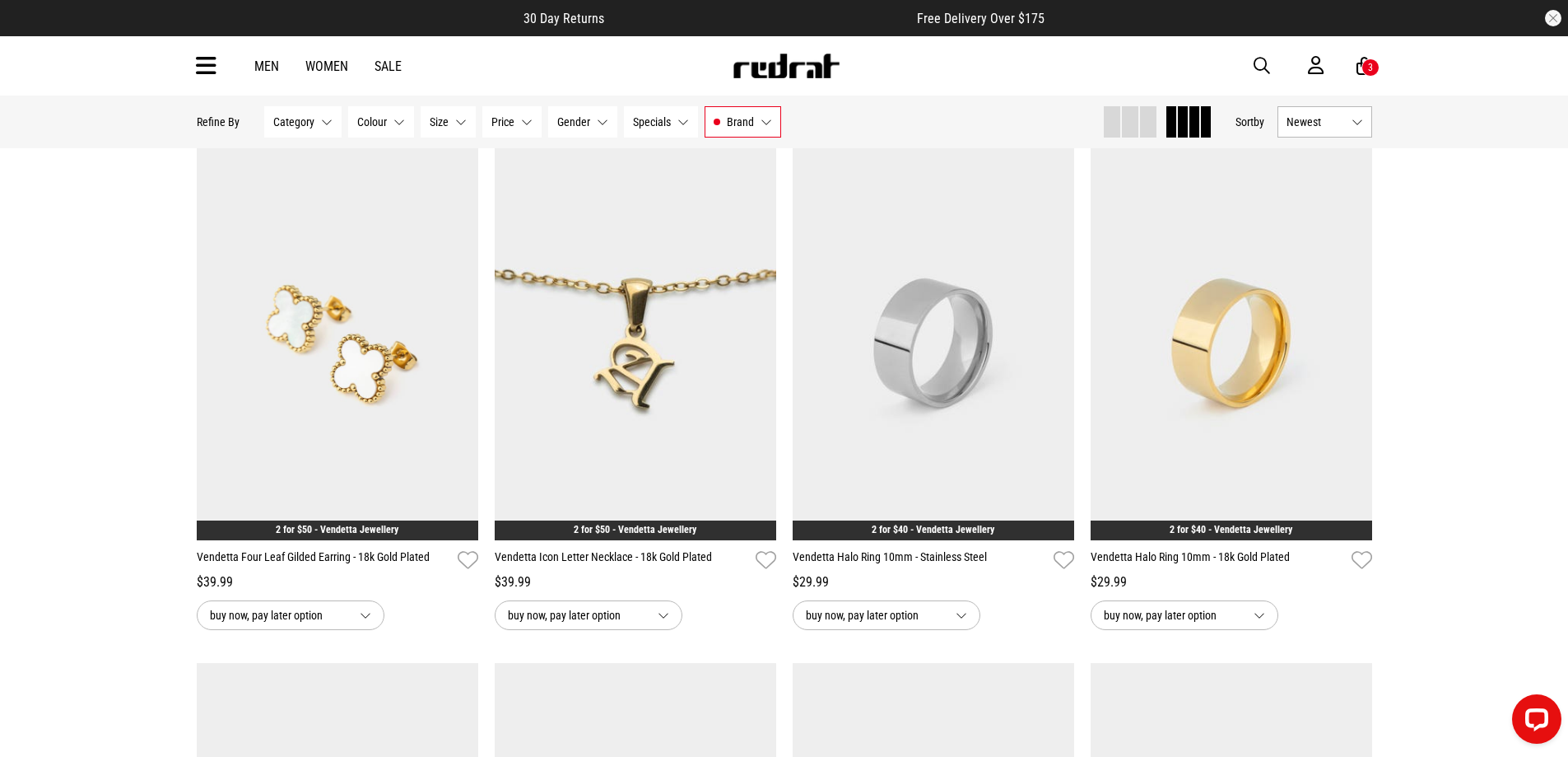
click at [202, 68] on icon at bounding box center [206, 66] width 21 height 27
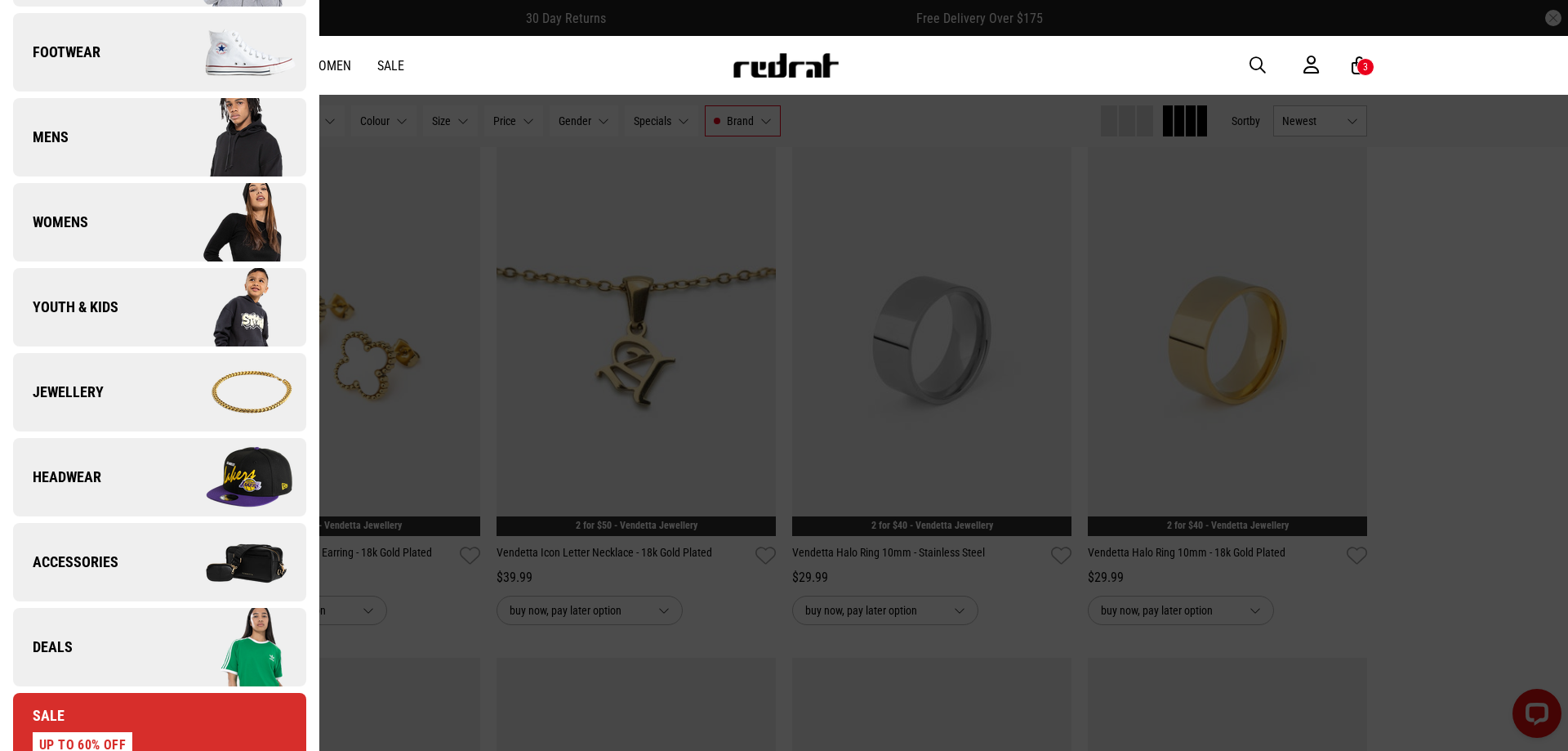
click at [148, 631] on link "Deals" at bounding box center [159, 646] width 293 height 78
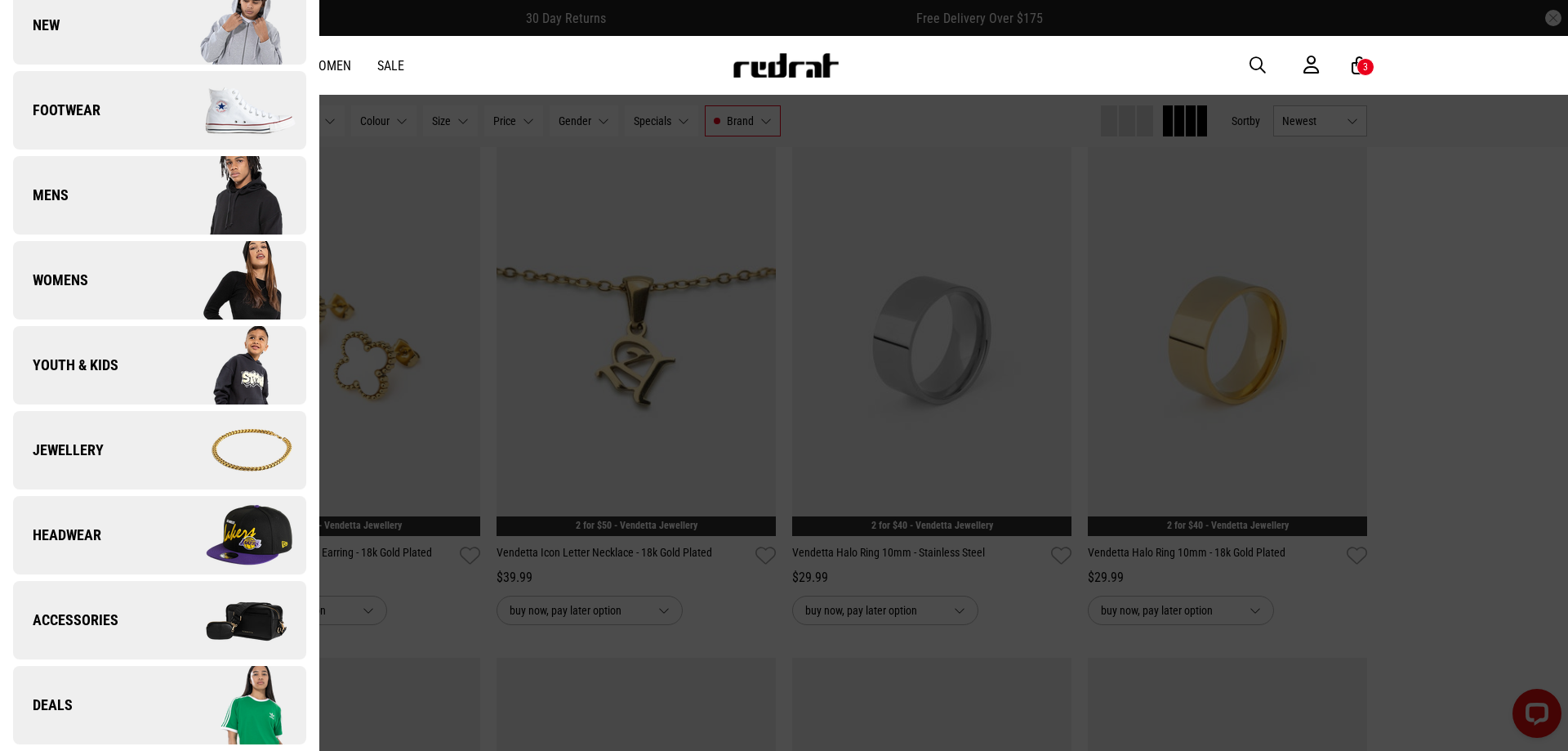
scroll to position [0, 0]
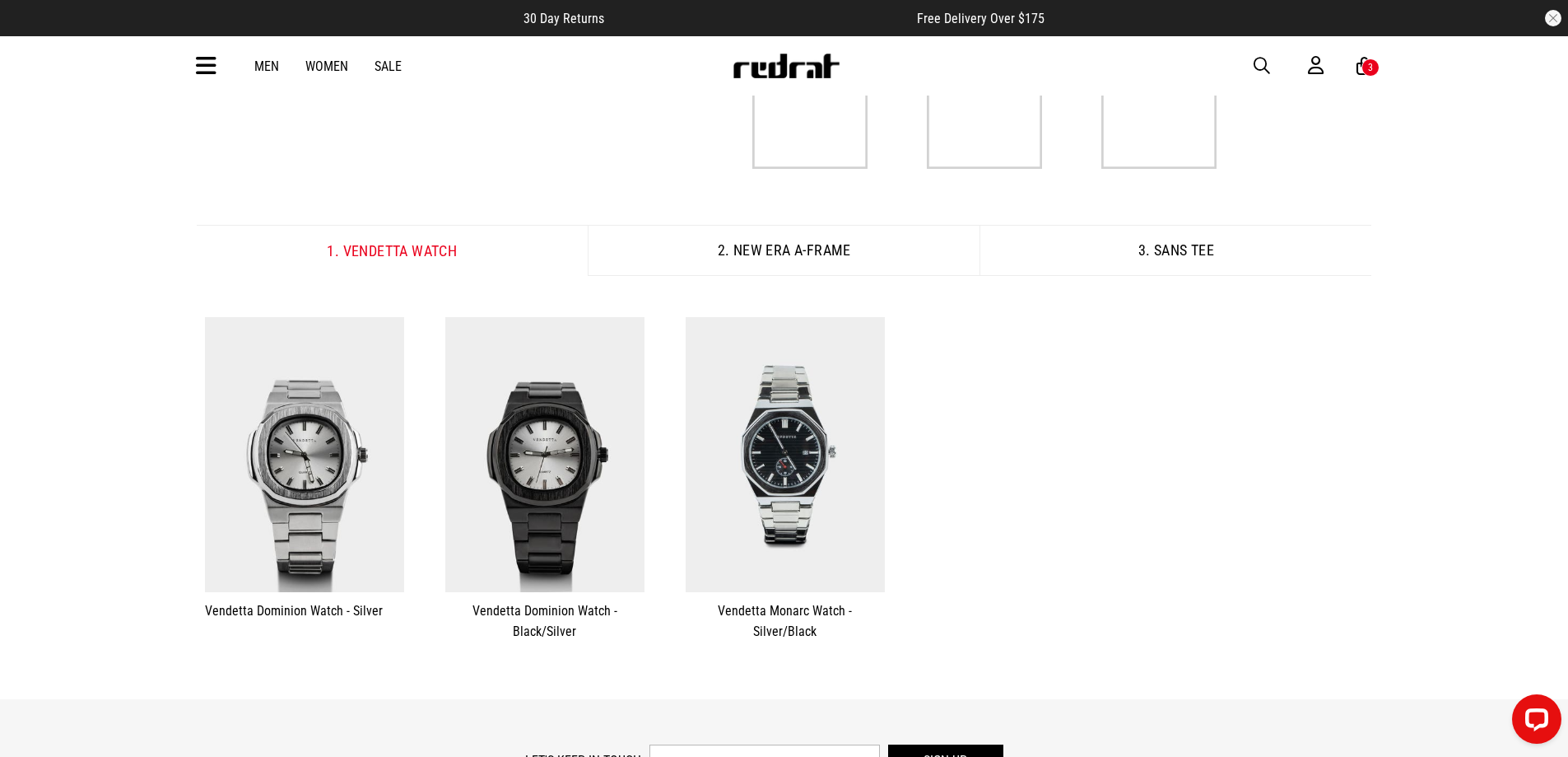
click at [1259, 65] on span "button" at bounding box center [1261, 66] width 16 height 20
click at [668, 67] on input "search" at bounding box center [741, 65] width 494 height 33
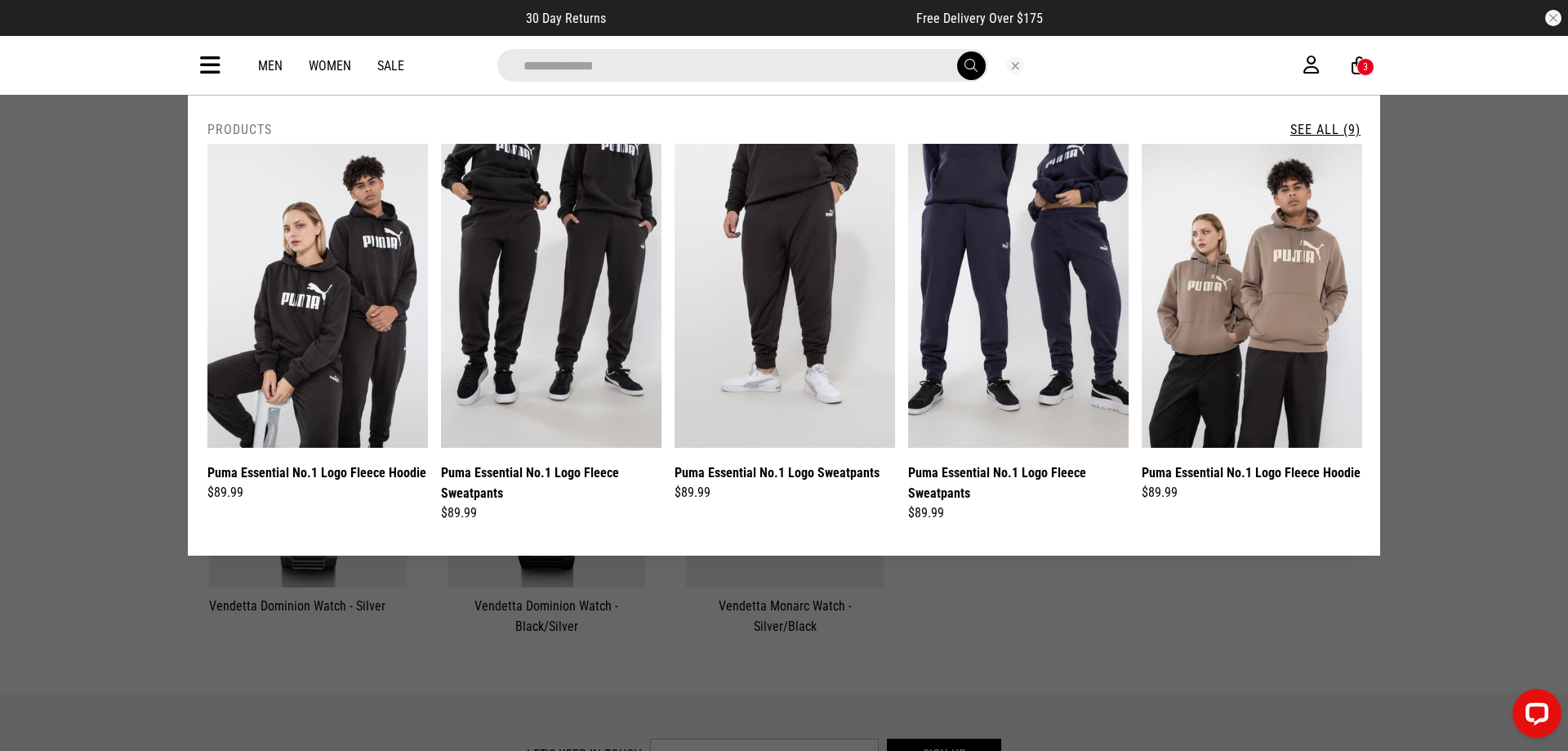
type input "**********"
click at [1321, 129] on link "See All (9)" at bounding box center [1324, 130] width 70 height 16
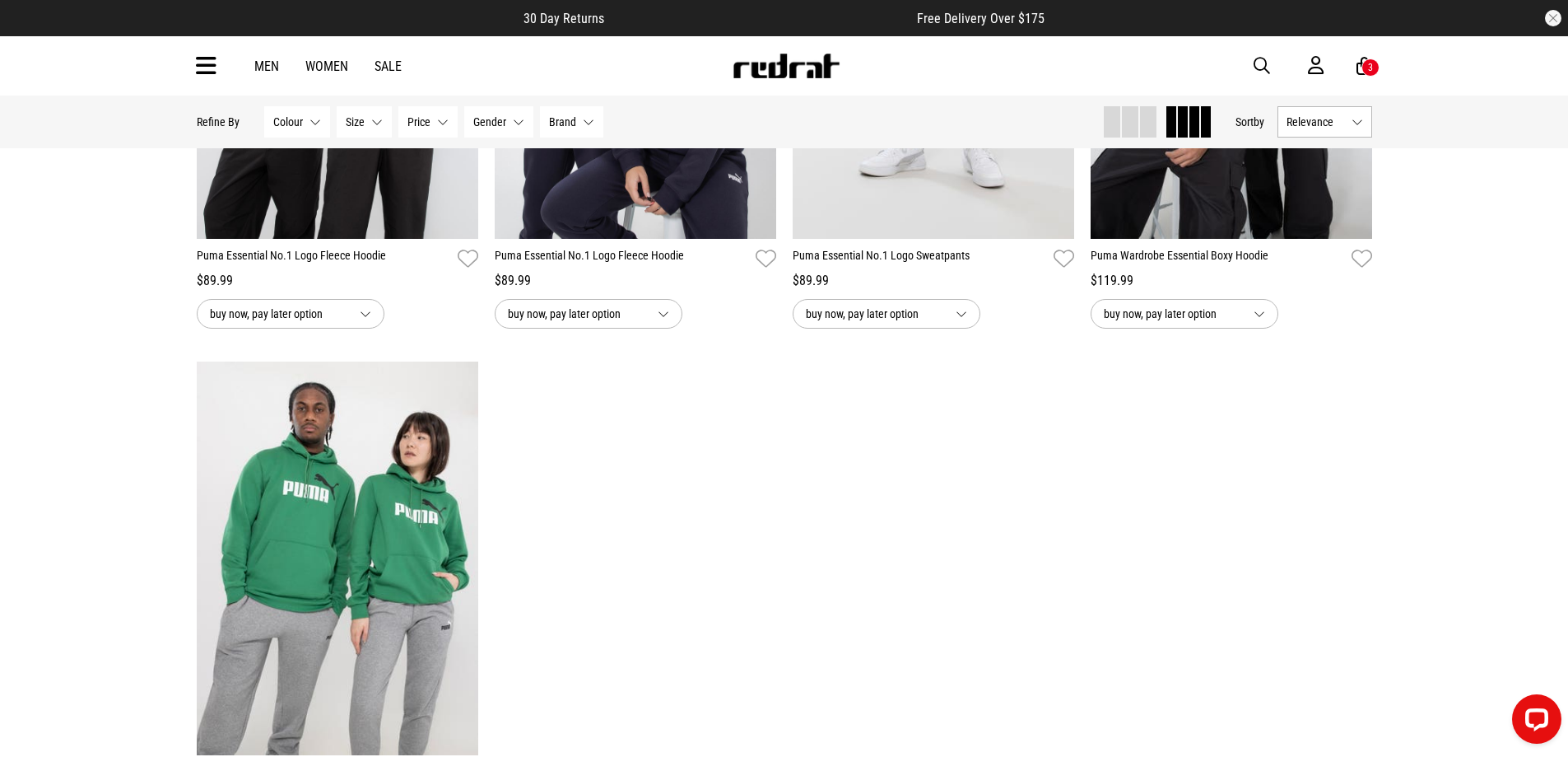
scroll to position [1071, 0]
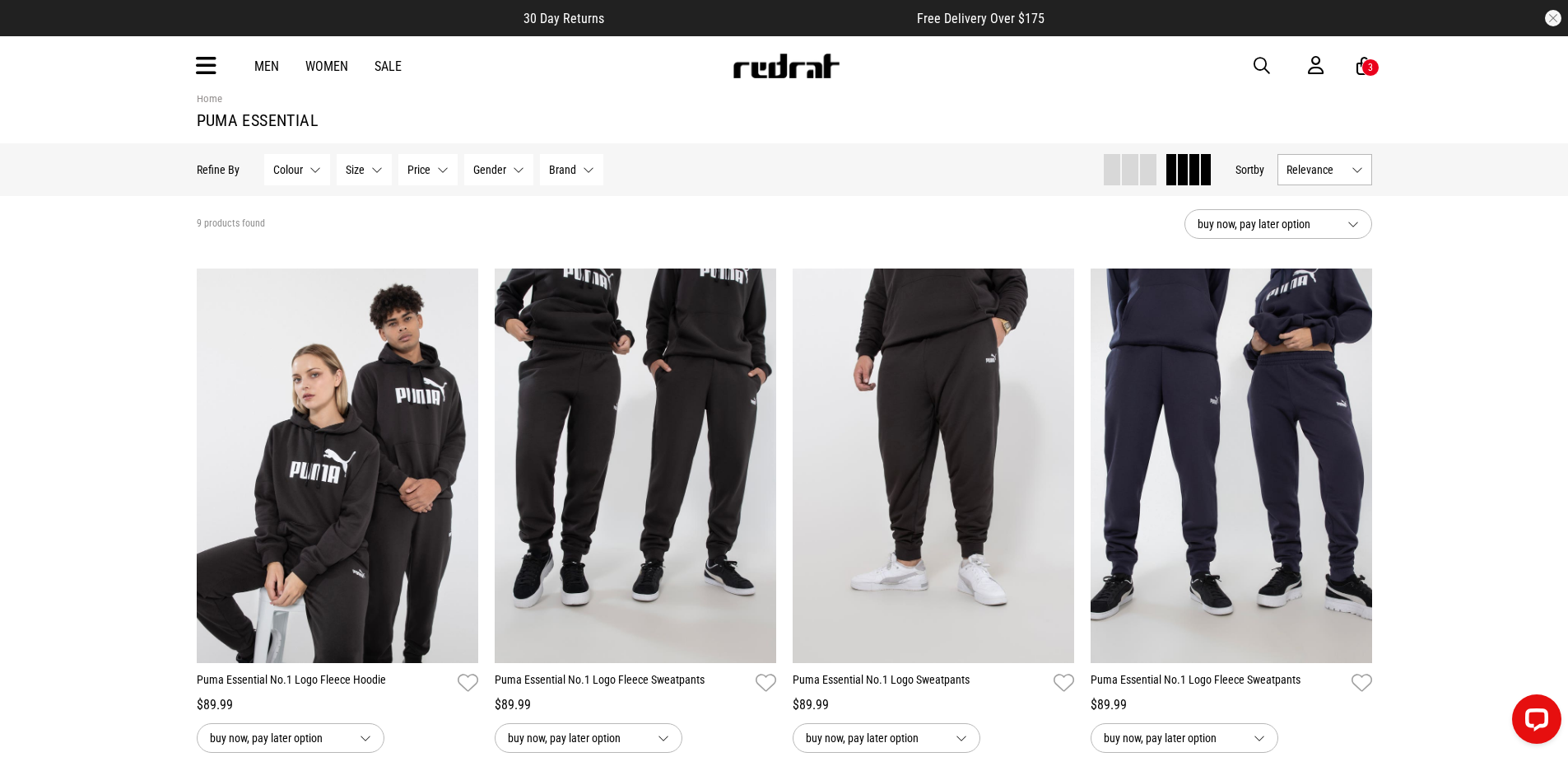
scroll to position [0, 0]
